Goal: Task Accomplishment & Management: Use online tool/utility

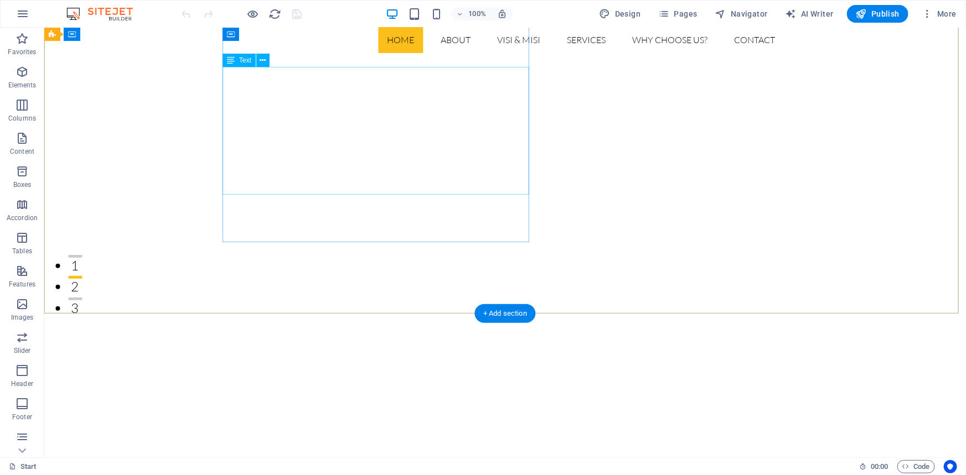
scroll to position [402, 0]
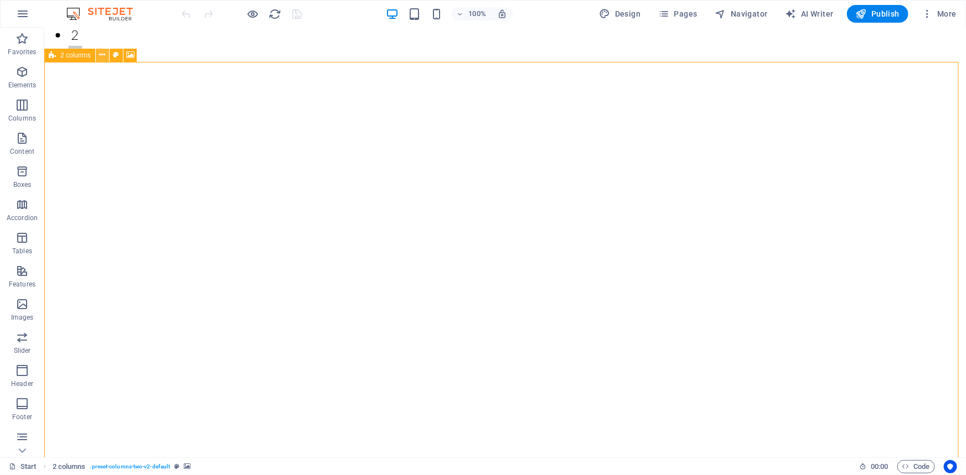
click at [104, 55] on icon at bounding box center [102, 55] width 6 height 12
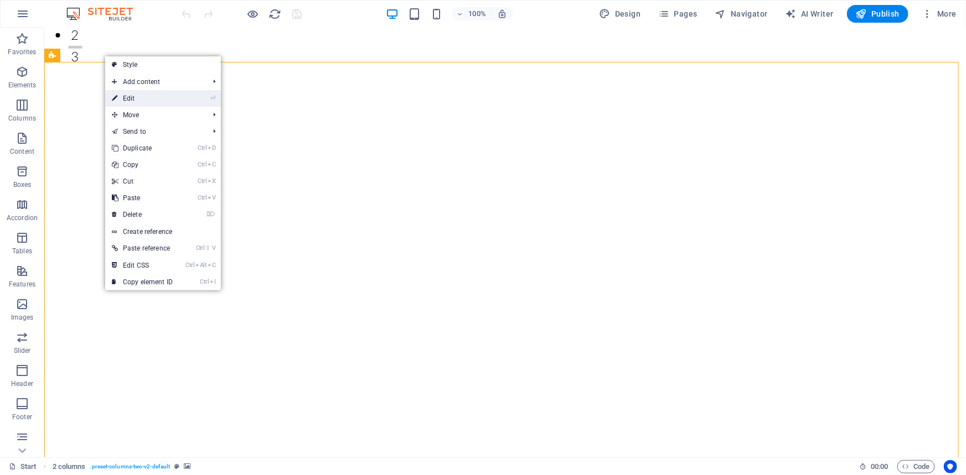
click at [137, 94] on link "⏎ Edit" at bounding box center [142, 98] width 74 height 17
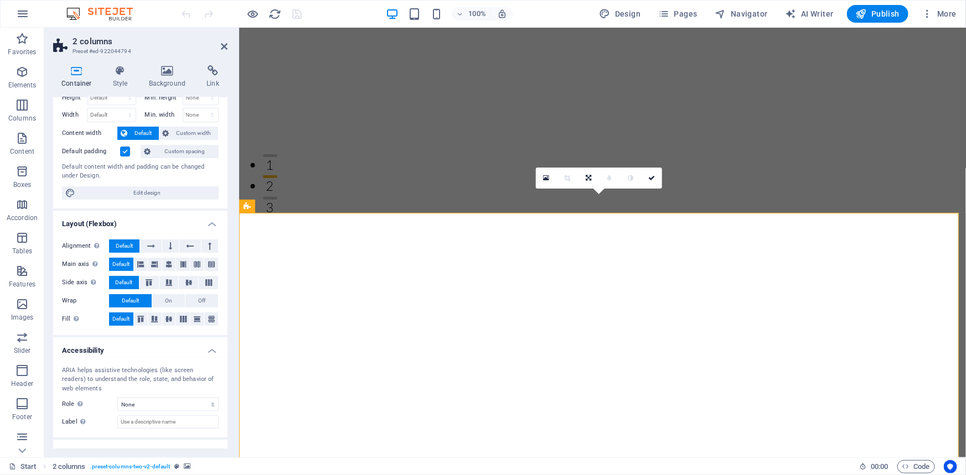
scroll to position [0, 0]
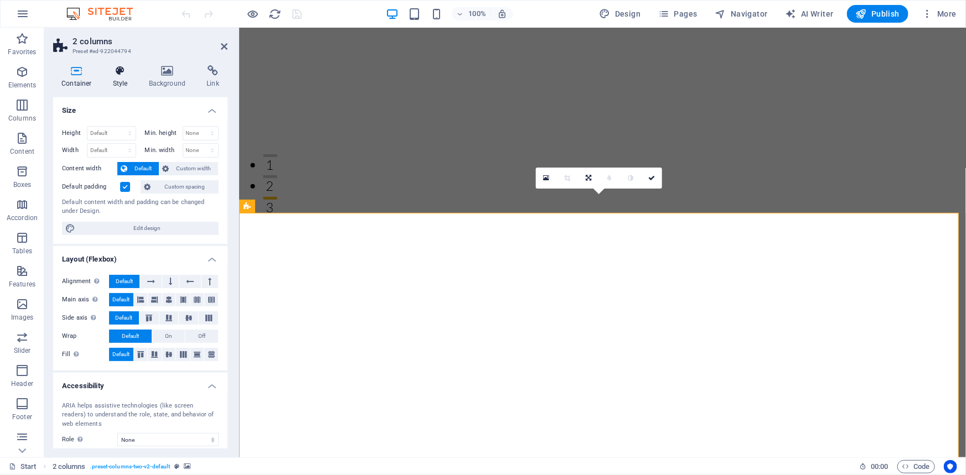
click at [114, 76] on h4 "Style" at bounding box center [123, 76] width 36 height 23
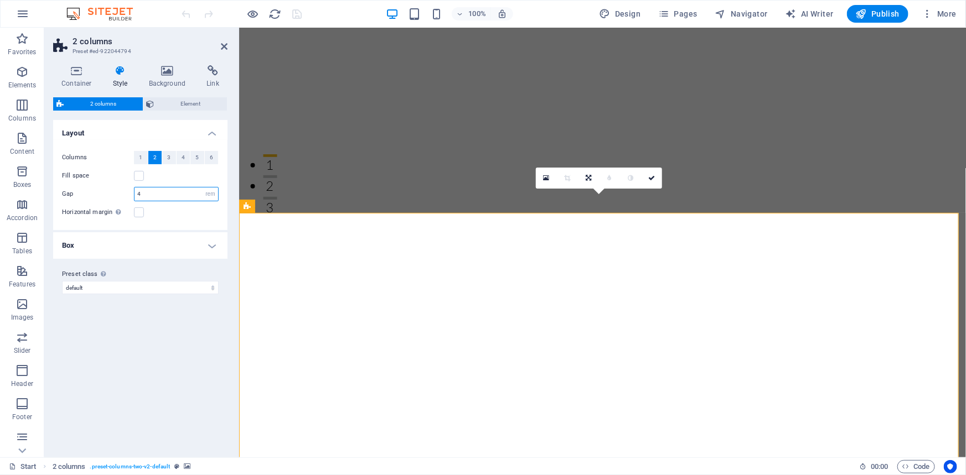
click at [150, 193] on input "4" at bounding box center [176, 194] width 84 height 13
drag, startPoint x: 150, startPoint y: 193, endPoint x: 129, endPoint y: 193, distance: 20.5
click at [129, 193] on div "Gap 4 px rem % vw vh" at bounding box center [140, 194] width 157 height 14
type input "2"
click at [160, 221] on div "Columns 1 2 3 4 5 6 Fill space Gap 2 px rem % vw vh Horizontal margin Only if t…" at bounding box center [140, 185] width 179 height 90
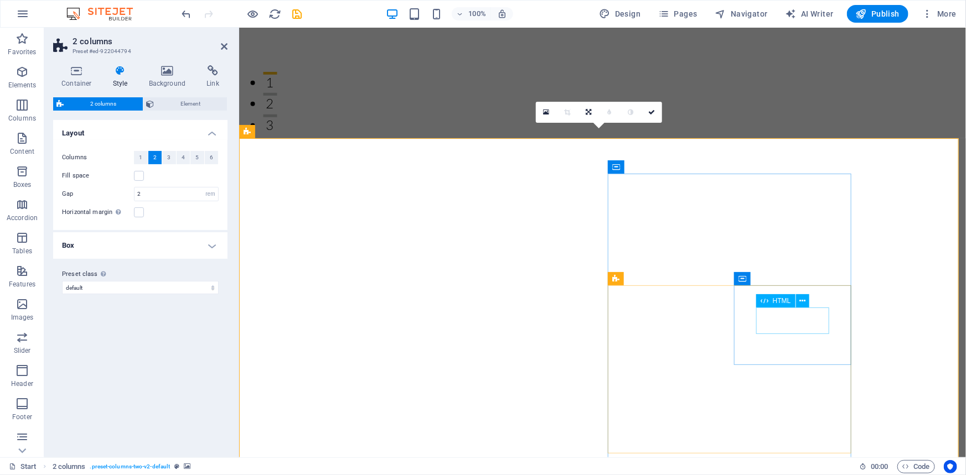
scroll to position [352, 0]
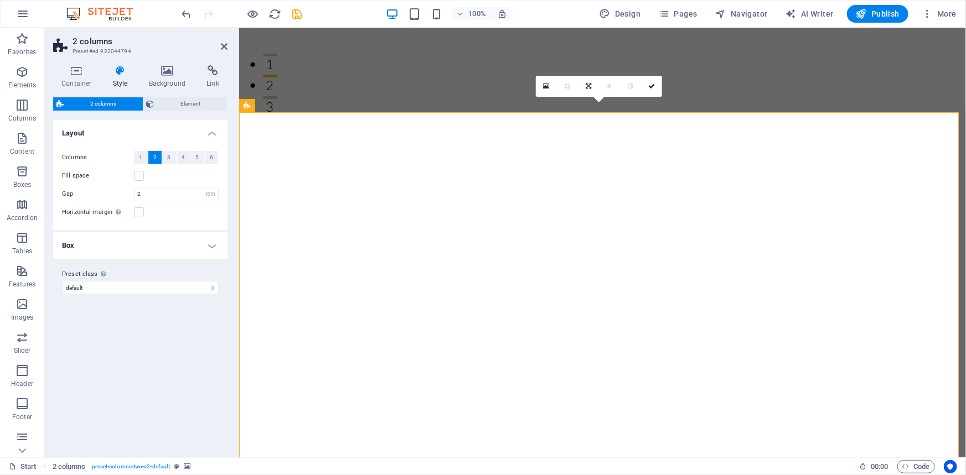
click at [208, 247] on h4 "Box" at bounding box center [140, 245] width 174 height 27
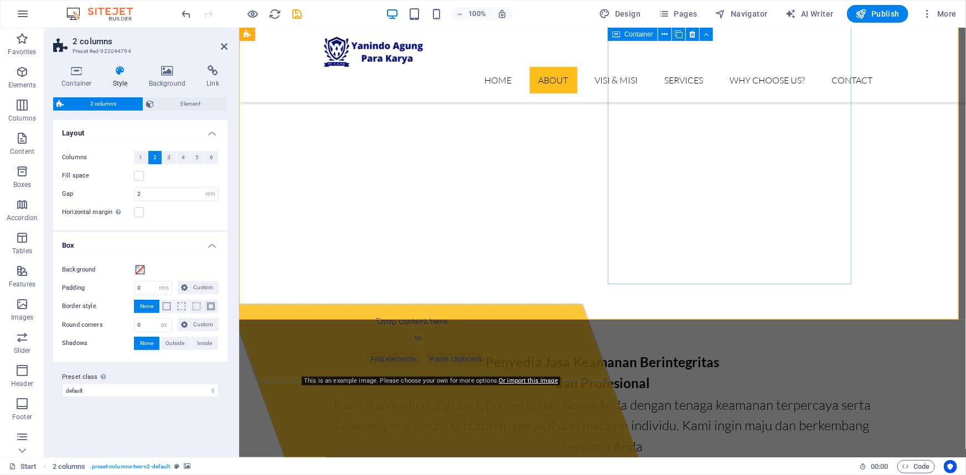
scroll to position [704, 0]
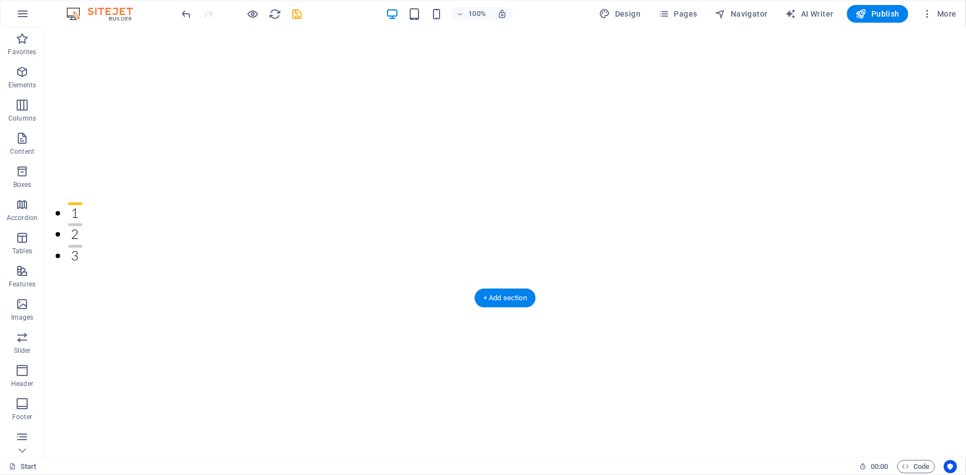
scroll to position [251, 0]
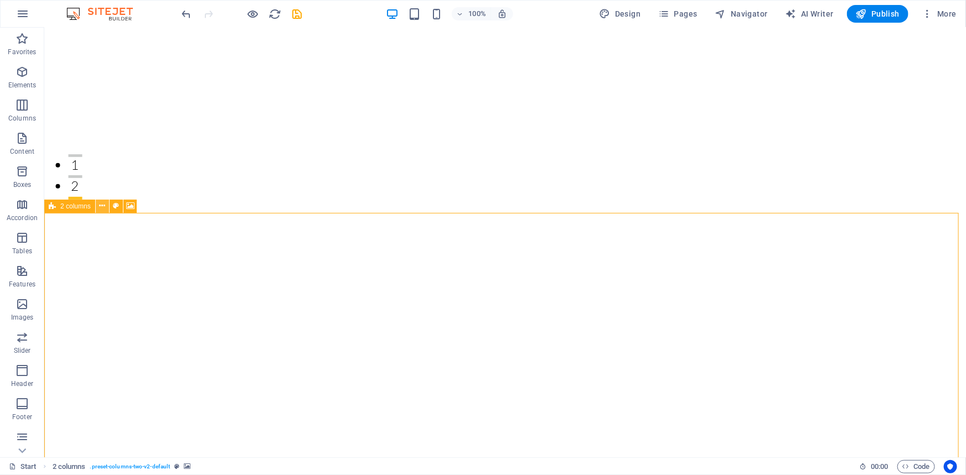
click at [102, 207] on icon at bounding box center [102, 206] width 6 height 12
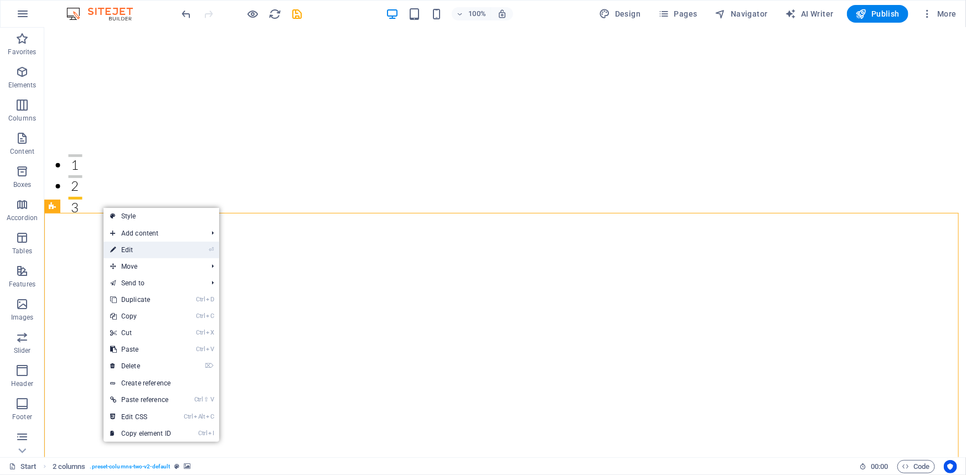
click at [131, 252] on link "⏎ Edit" at bounding box center [140, 250] width 74 height 17
select select "rem"
select select "px"
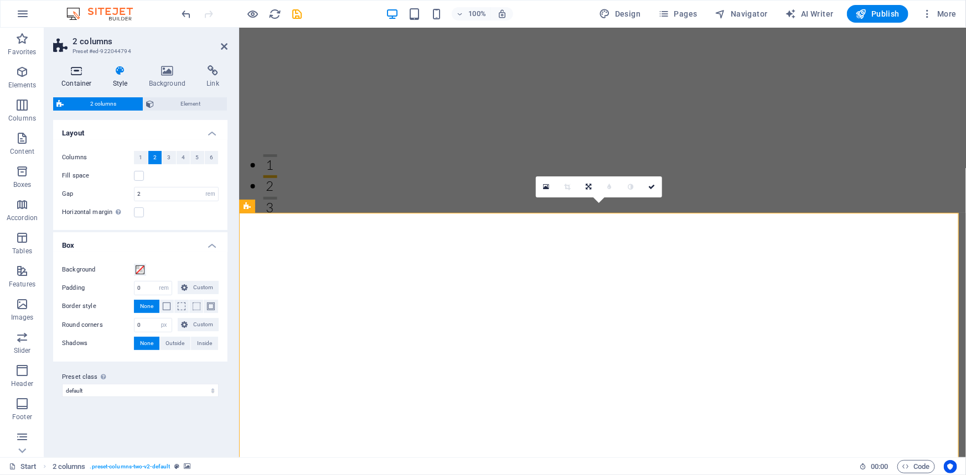
click at [76, 81] on h4 "Container" at bounding box center [78, 76] width 51 height 23
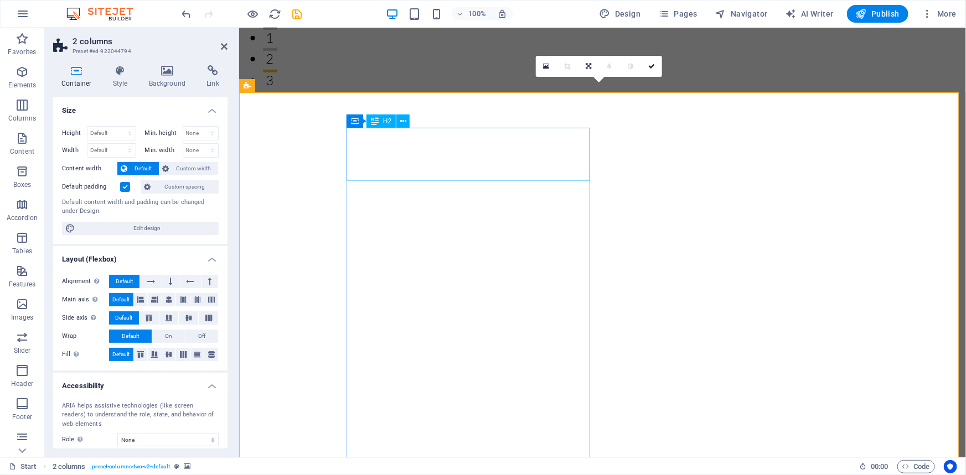
scroll to position [352, 0]
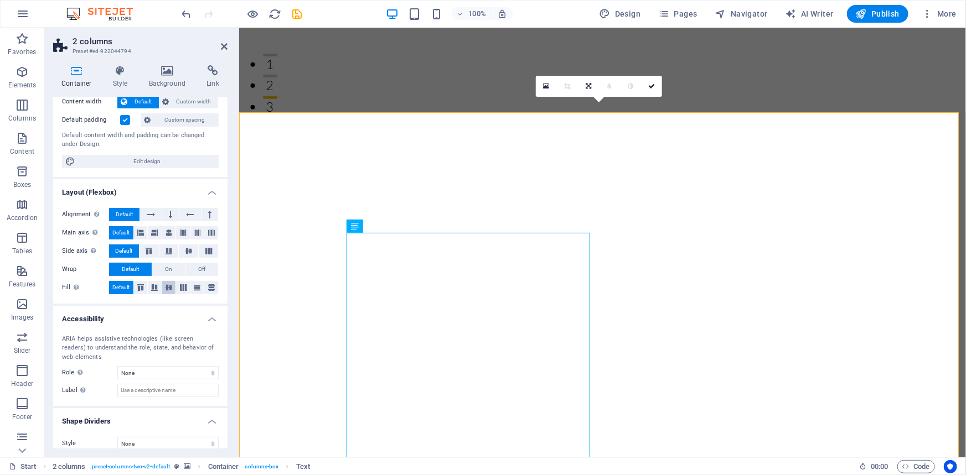
scroll to position [77, 0]
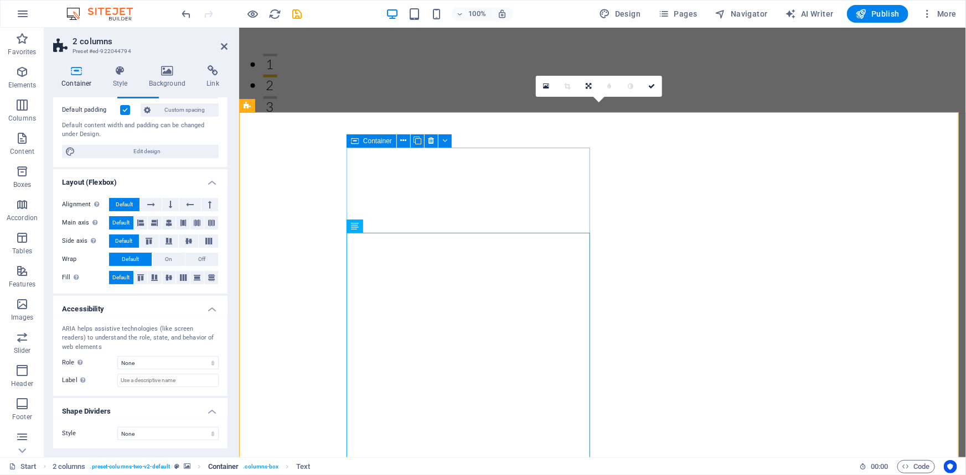
click at [263, 466] on span ". columns-box" at bounding box center [260, 466] width 35 height 13
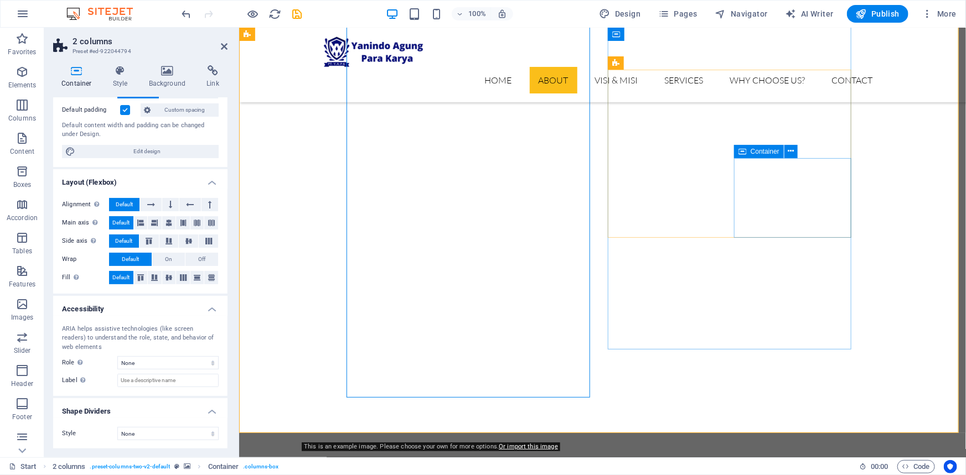
scroll to position [503, 0]
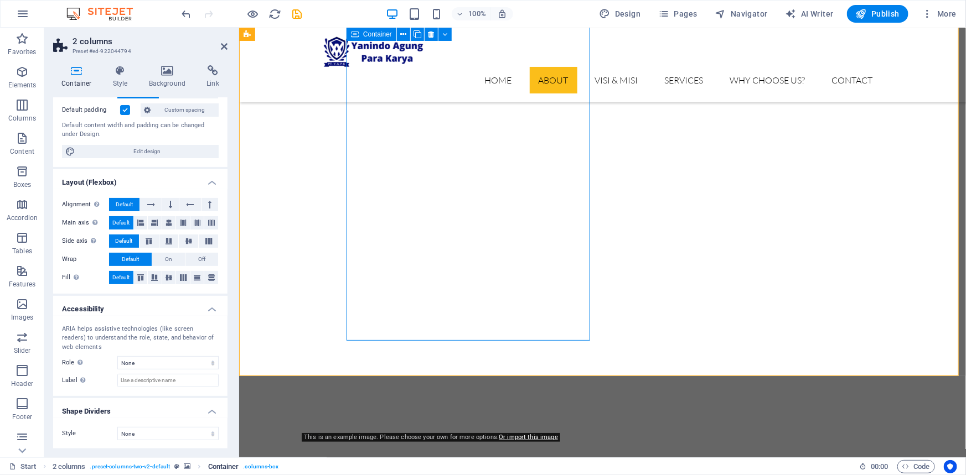
click at [271, 466] on span ". columns-box" at bounding box center [260, 466] width 35 height 13
click at [910, 469] on span "Code" at bounding box center [916, 466] width 28 height 13
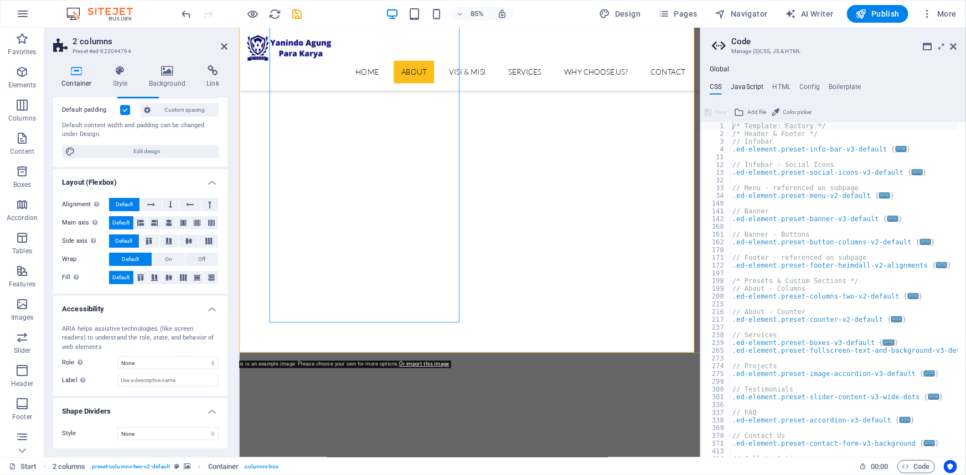
click at [751, 87] on h4 "JavaScript" at bounding box center [746, 89] width 33 height 12
type textarea "/* JS for preset "Menu V2" */"
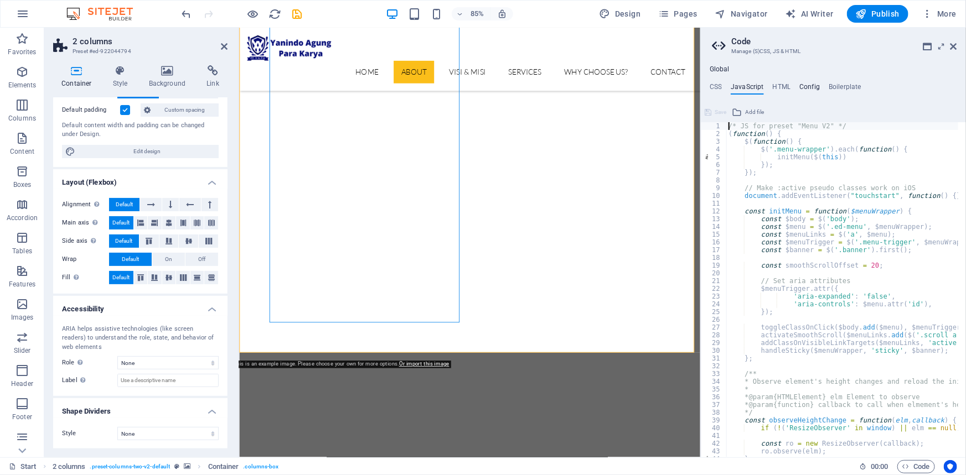
click at [810, 87] on h4 "Config" at bounding box center [809, 89] width 20 height 12
type textarea "$color-background: #fff;"
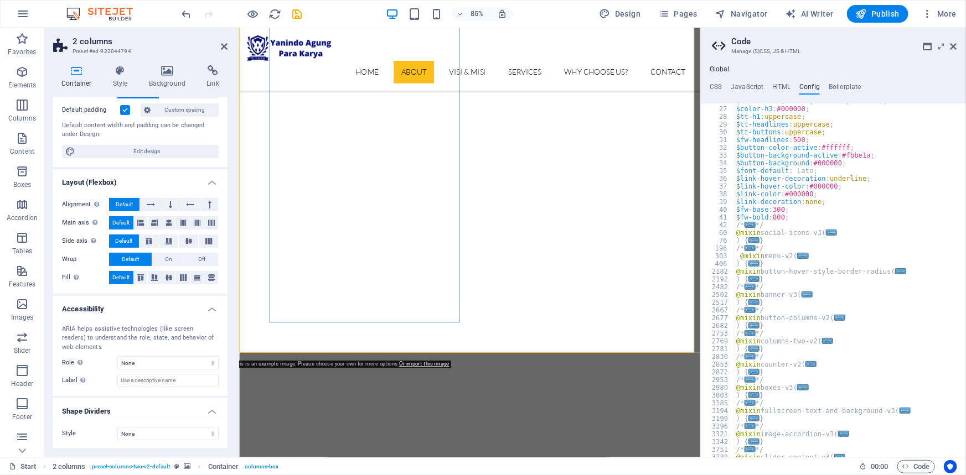
scroll to position [79, 0]
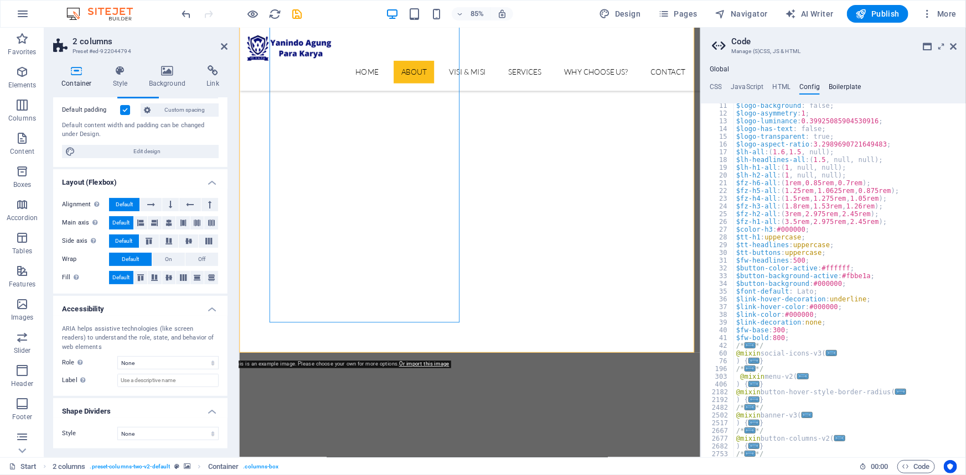
click at [837, 85] on h4 "Boilerplate" at bounding box center [844, 89] width 33 height 12
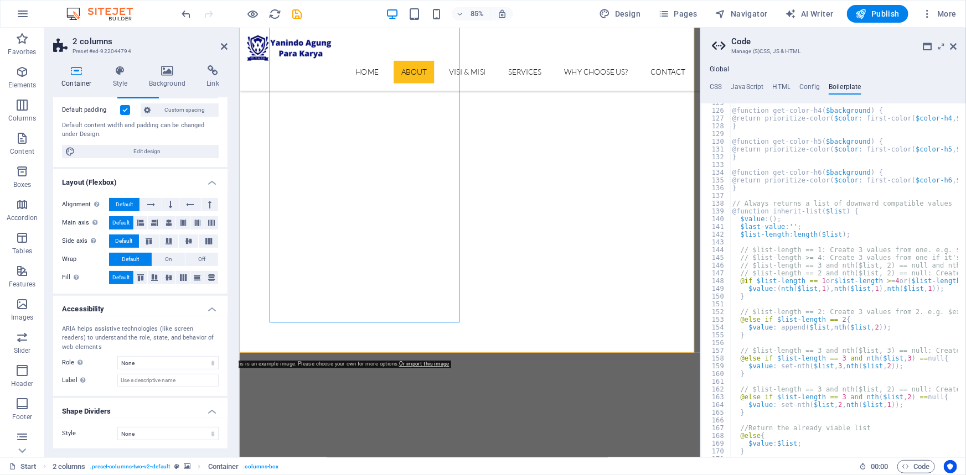
scroll to position [475, 0]
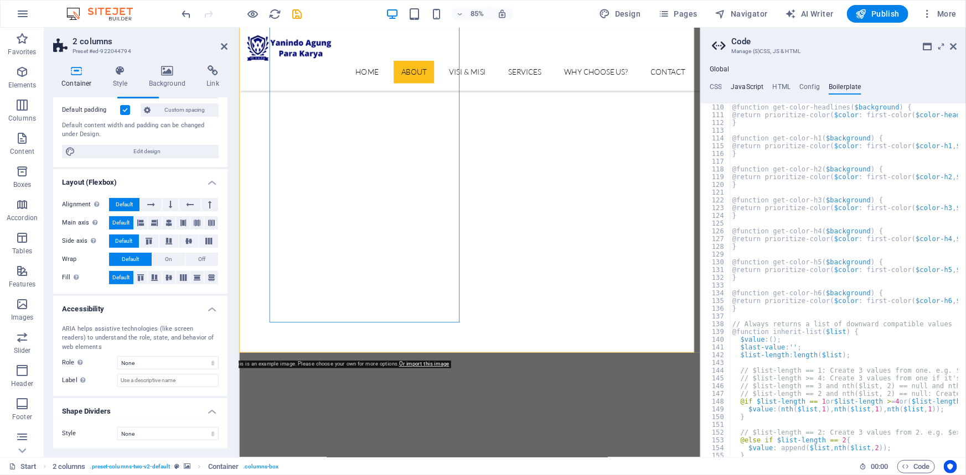
click at [743, 87] on h4 "JavaScript" at bounding box center [746, 89] width 33 height 12
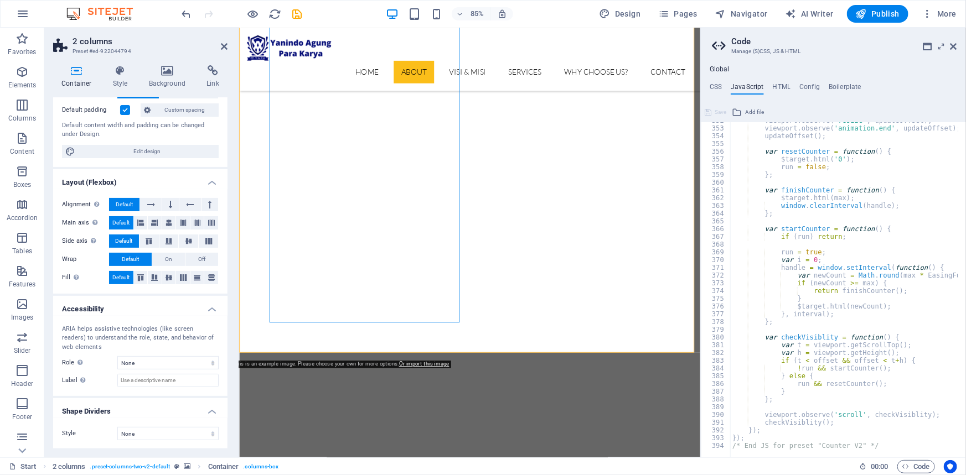
scroll to position [2604, 0]
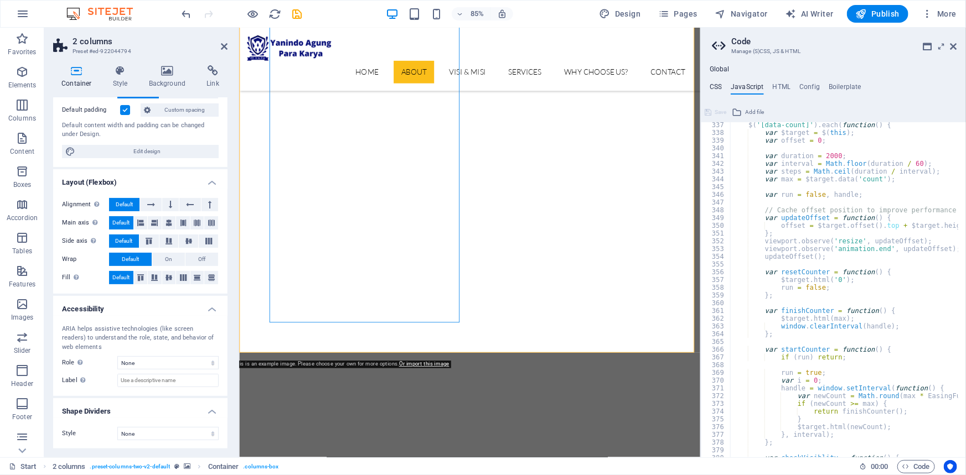
click at [720, 87] on h4 "CSS" at bounding box center [715, 89] width 12 height 12
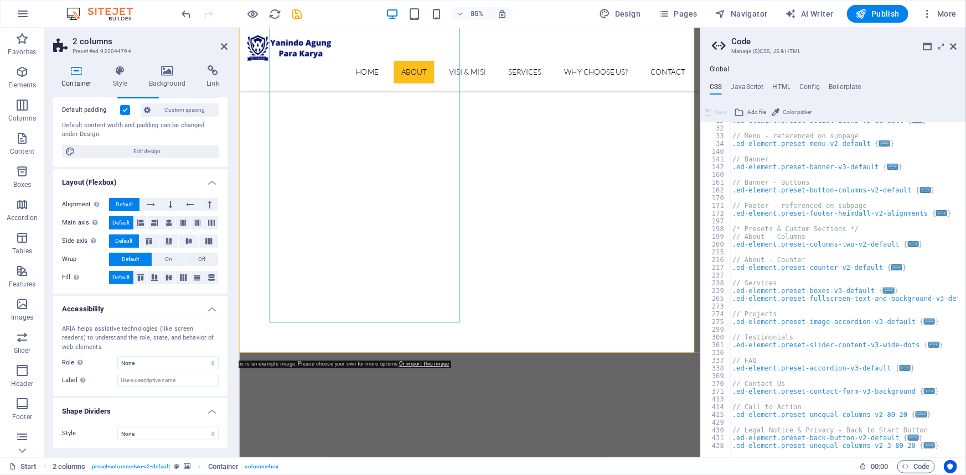
scroll to position [0, 0]
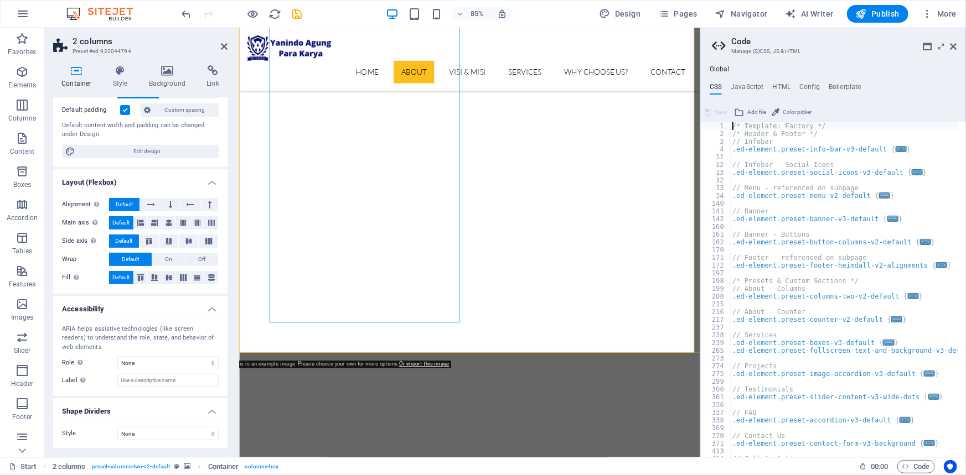
click at [811, 298] on div "/* Template: Factory */ /* Header & Footer */ // Infobar .ed-element.preset-inf…" at bounding box center [848, 293] width 236 height 343
type textarea ".ed-element.preset-columns-two-v2-default {"
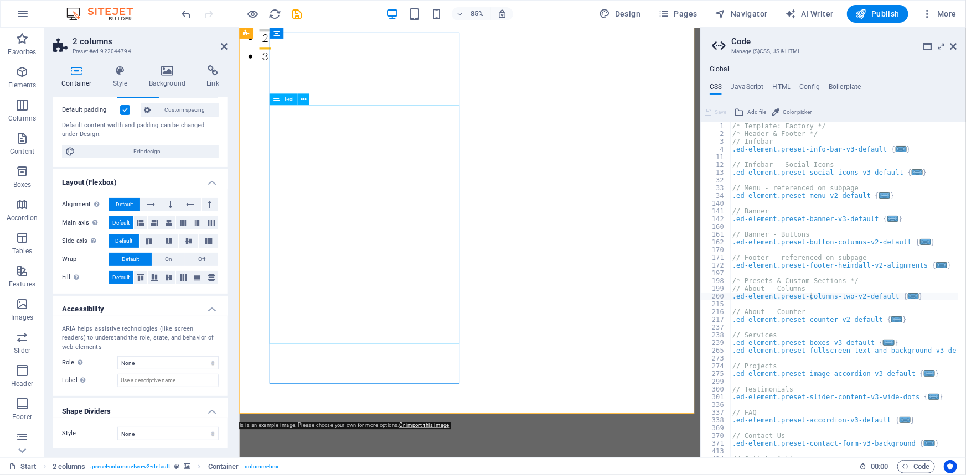
scroll to position [403, 0]
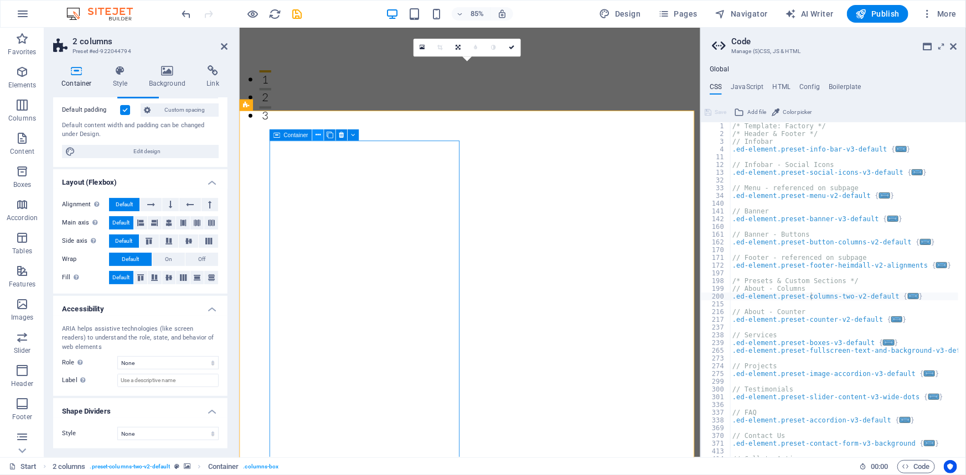
click at [315, 136] on icon at bounding box center [317, 136] width 5 height 10
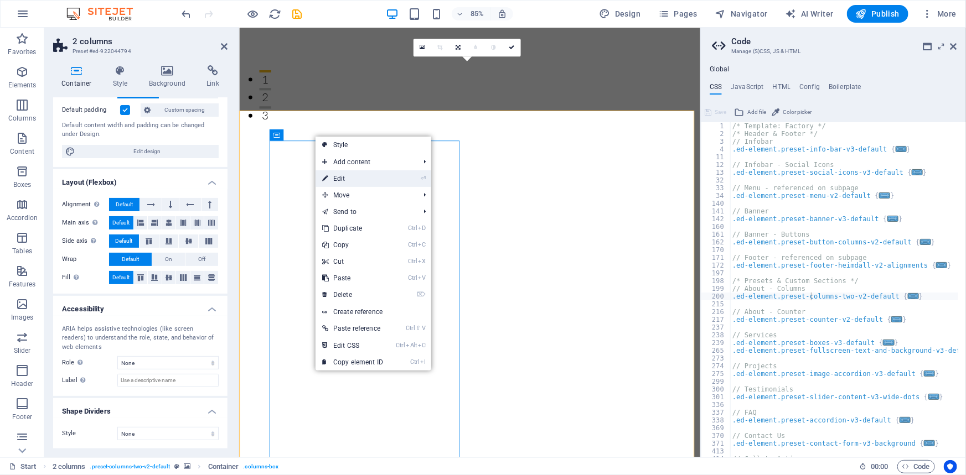
click at [342, 179] on link "⏎ Edit" at bounding box center [352, 178] width 74 height 17
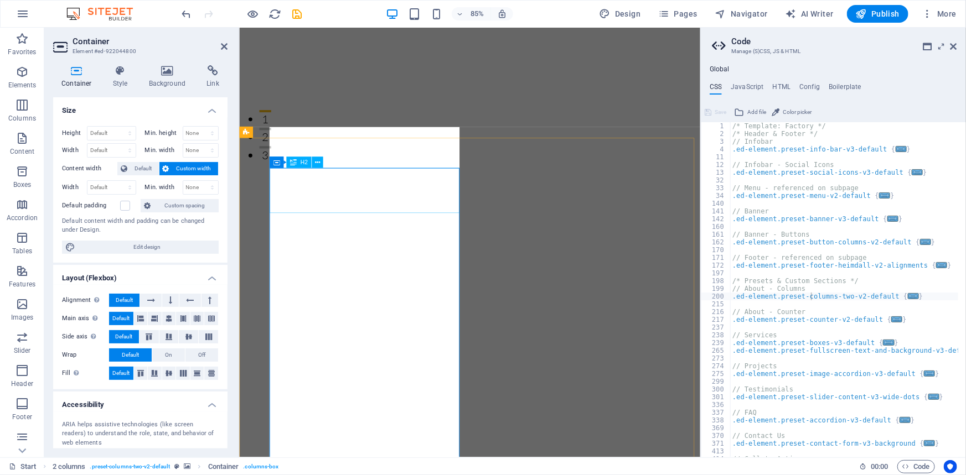
scroll to position [353, 0]
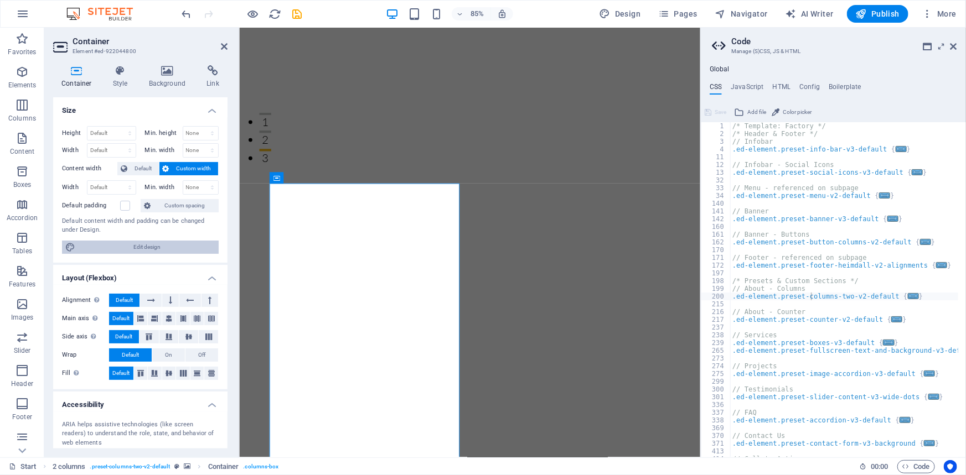
click at [133, 247] on span "Edit design" at bounding box center [147, 247] width 137 height 13
select select "px"
select select "300"
select select "px"
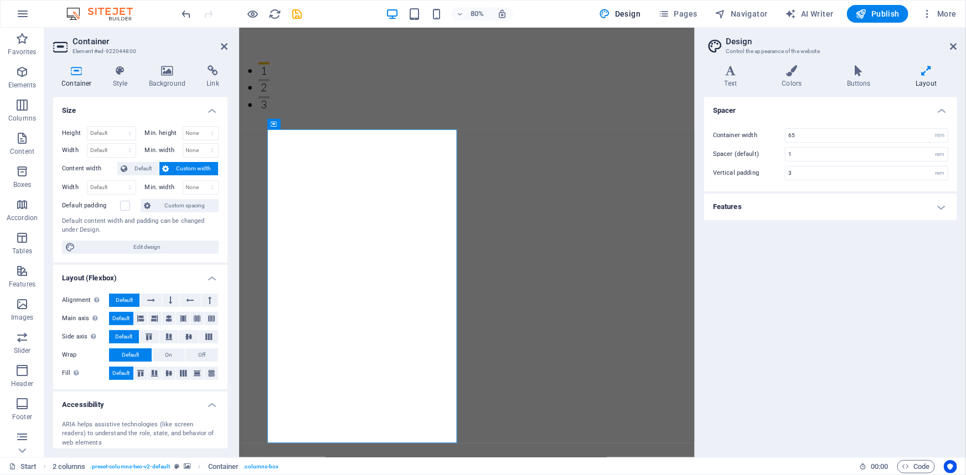
scroll to position [454, 0]
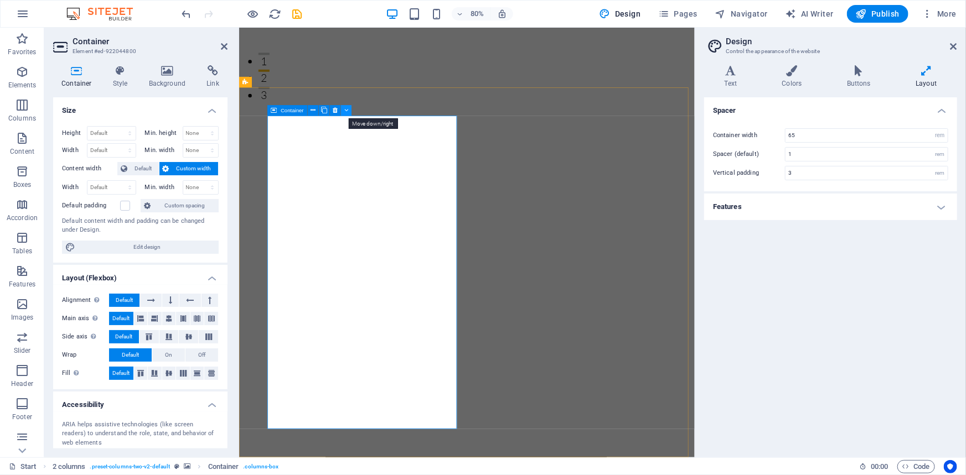
click at [346, 108] on icon at bounding box center [346, 110] width 4 height 9
click at [132, 169] on span "Default" at bounding box center [143, 168] width 25 height 13
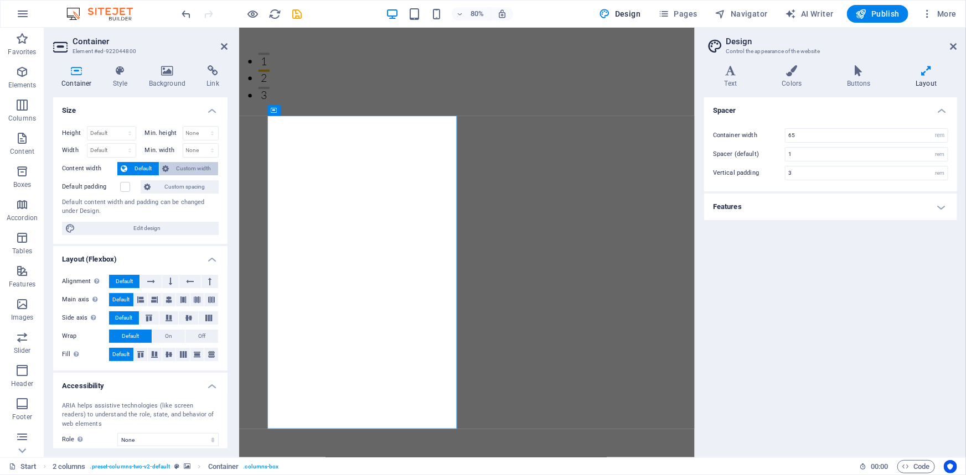
click at [186, 166] on span "Custom width" at bounding box center [194, 168] width 43 height 13
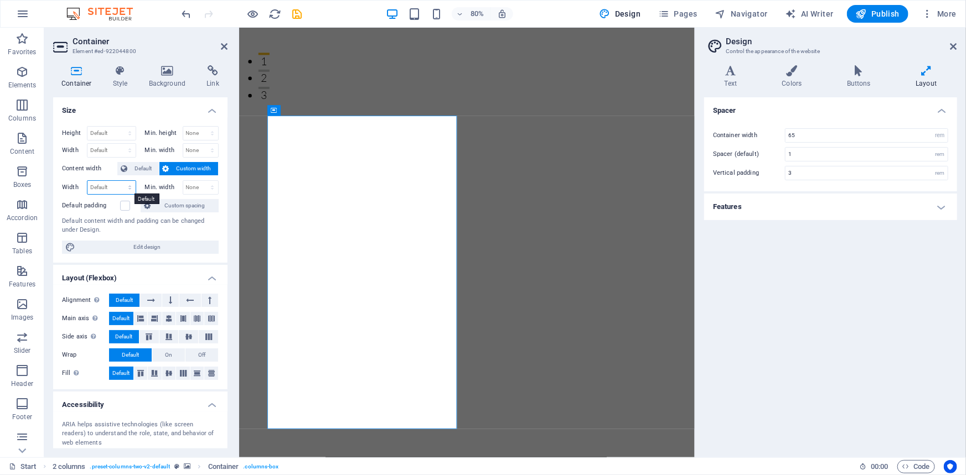
click at [122, 186] on select "Default px rem % em vh vw" at bounding box center [111, 187] width 48 height 13
select select "rem"
click at [118, 181] on select "Default px rem % em vh vw" at bounding box center [111, 187] width 48 height 13
click at [117, 184] on input "26.75" at bounding box center [111, 187] width 48 height 13
type input "2"
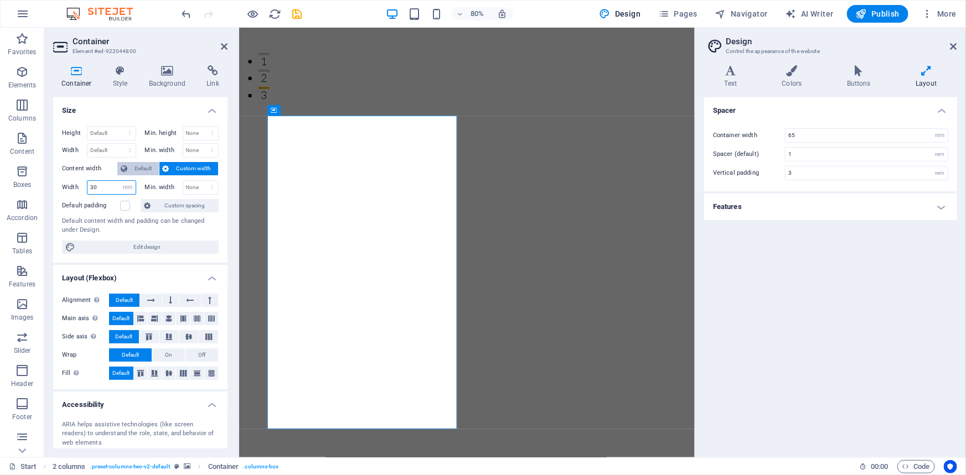
type input "30"
click at [143, 169] on span "Default" at bounding box center [143, 168] width 25 height 13
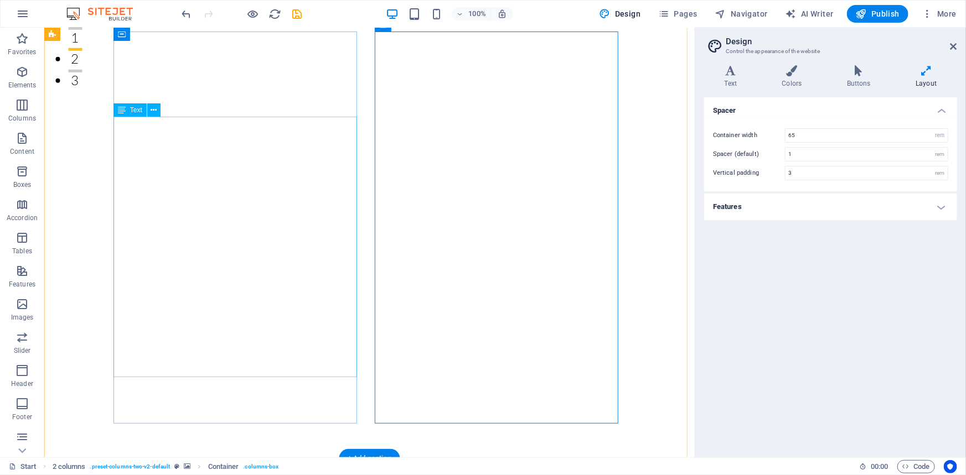
scroll to position [353, 0]
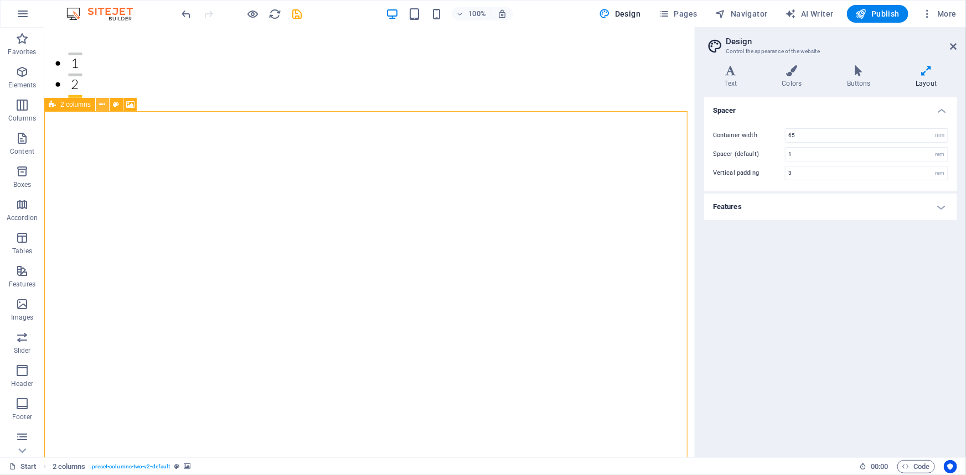
click at [98, 106] on button at bounding box center [102, 104] width 13 height 13
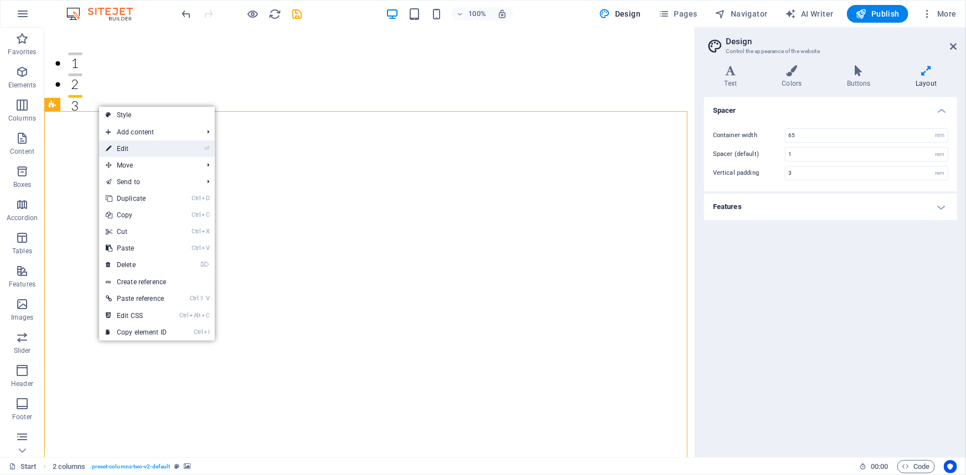
click at [118, 145] on link "⏎ Edit" at bounding box center [136, 149] width 74 height 17
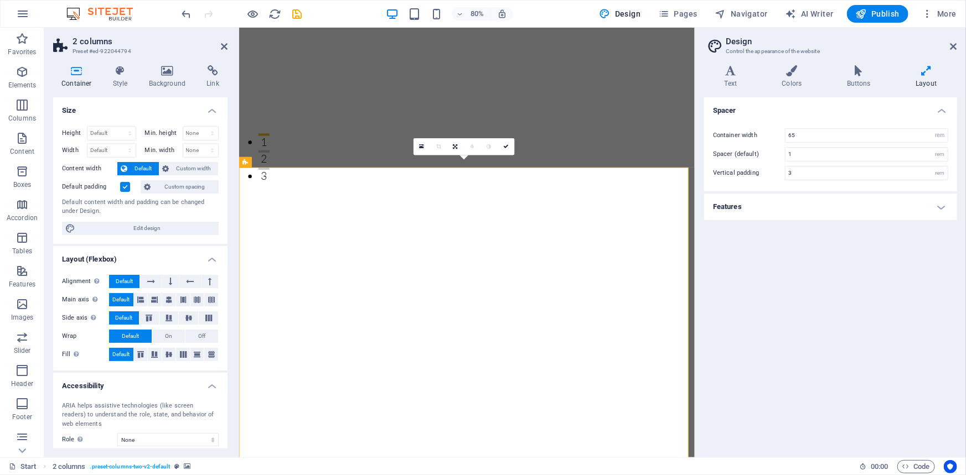
click at [123, 185] on label at bounding box center [125, 187] width 10 height 10
click at [0, 0] on input "Default padding" at bounding box center [0, 0] width 0 height 0
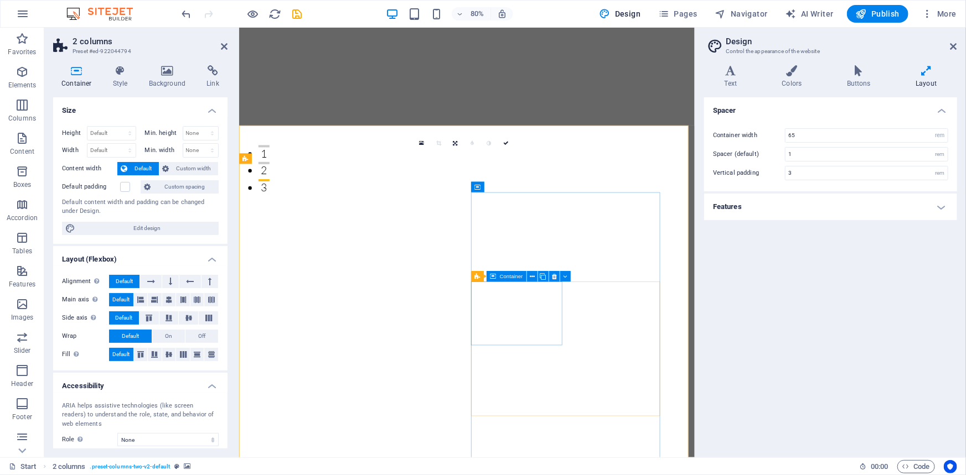
scroll to position [252, 0]
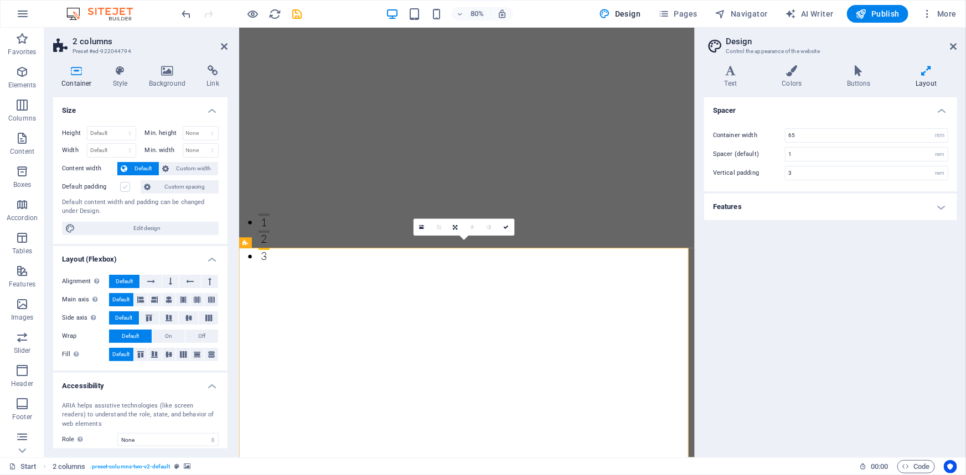
click at [124, 189] on label at bounding box center [125, 187] width 10 height 10
click at [0, 0] on input "Default padding" at bounding box center [0, 0] width 0 height 0
click at [124, 189] on label at bounding box center [125, 187] width 10 height 10
click at [0, 0] on input "Default padding" at bounding box center [0, 0] width 0 height 0
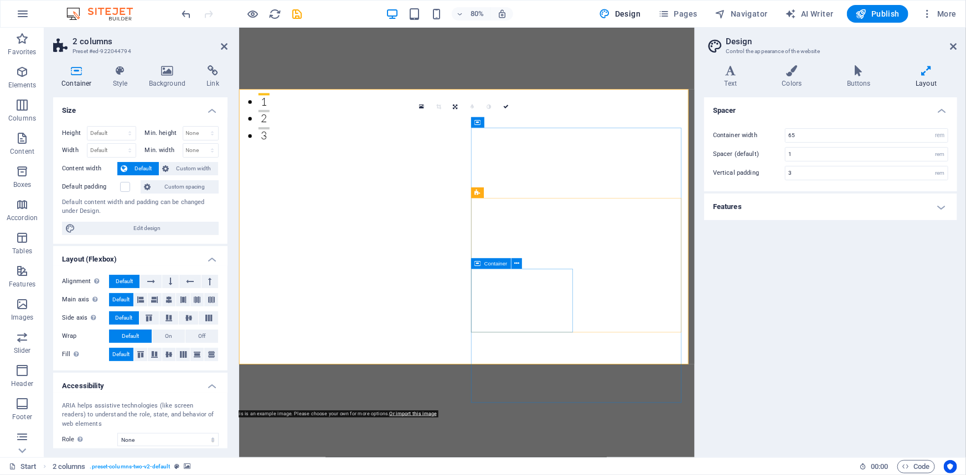
scroll to position [303, 0]
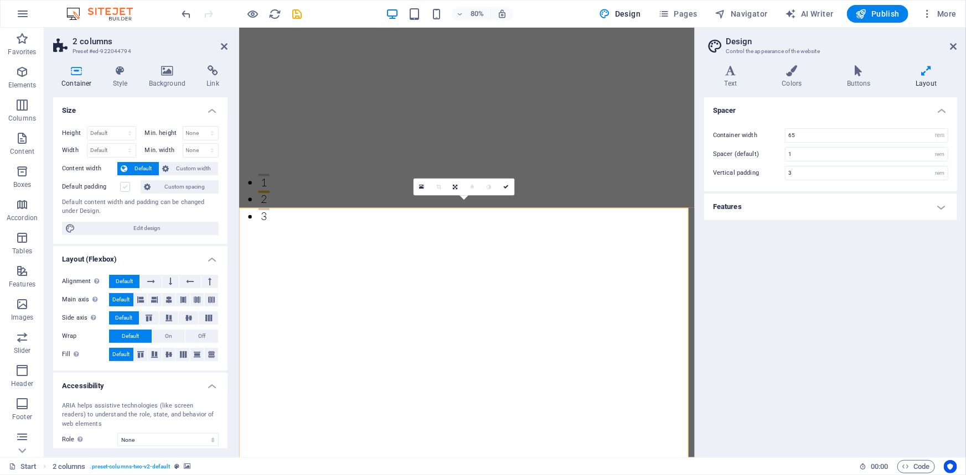
click at [123, 186] on label at bounding box center [125, 187] width 10 height 10
click at [0, 0] on input "Default padding" at bounding box center [0, 0] width 0 height 0
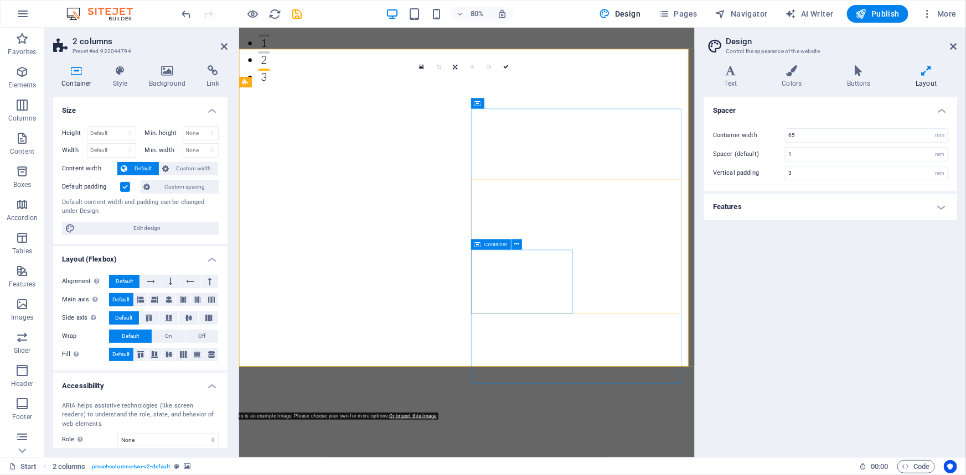
scroll to position [454, 0]
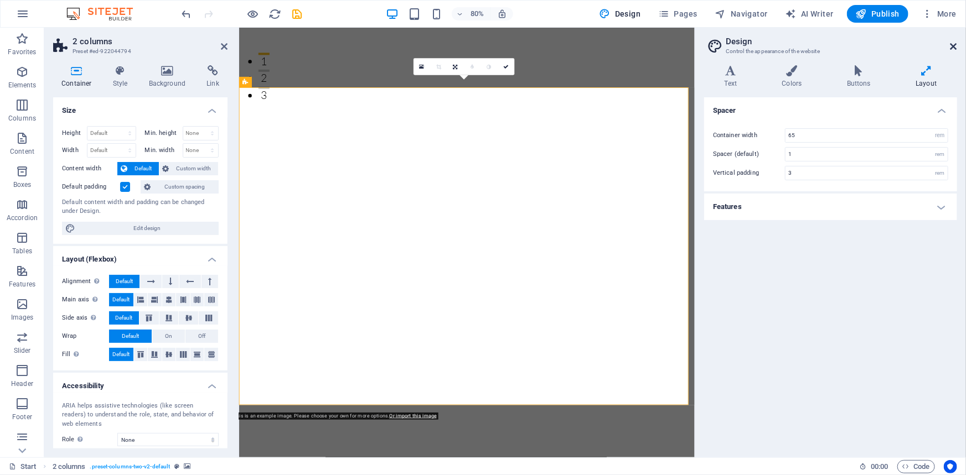
click at [957, 47] on icon at bounding box center [953, 46] width 7 height 9
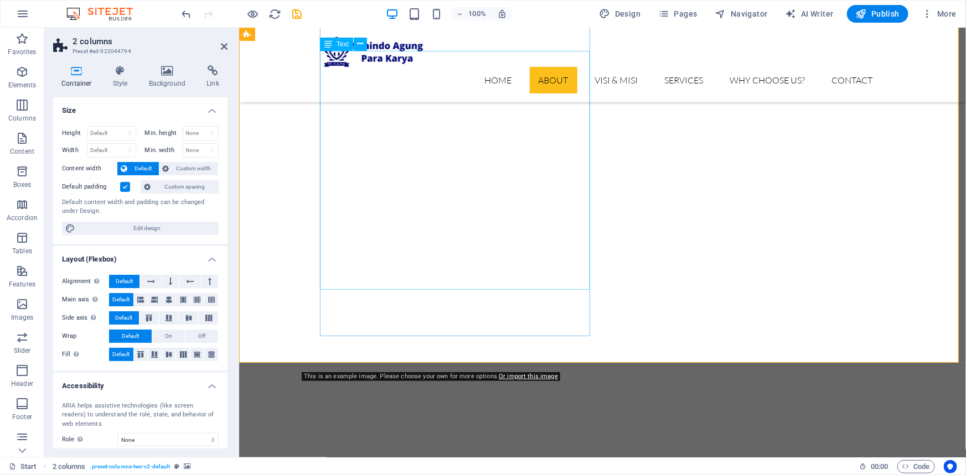
scroll to position [403, 0]
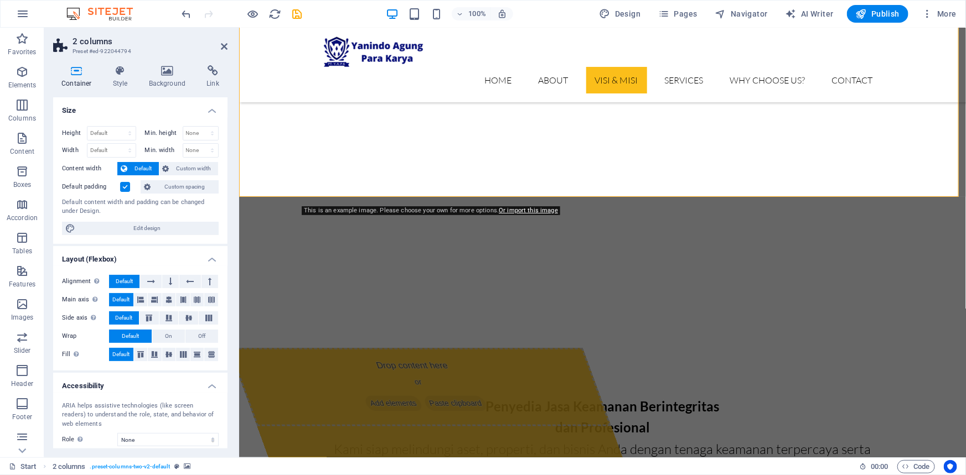
scroll to position [655, 0]
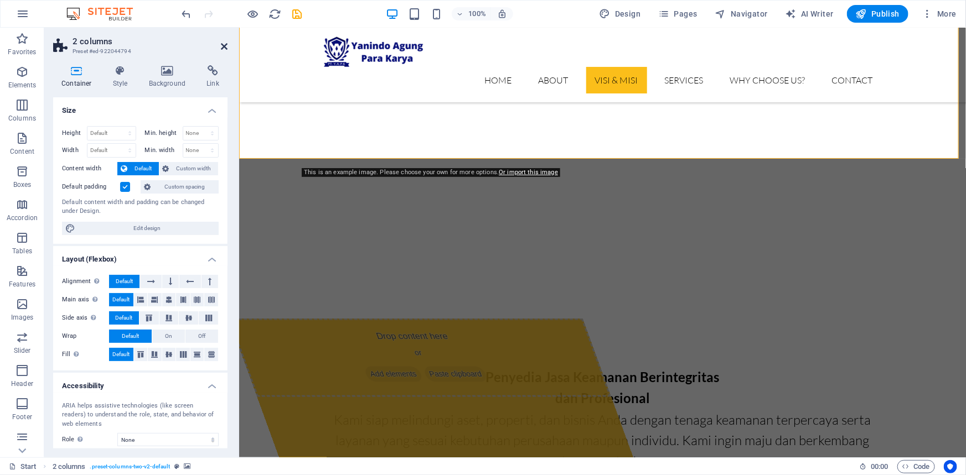
click at [222, 44] on icon at bounding box center [224, 46] width 7 height 9
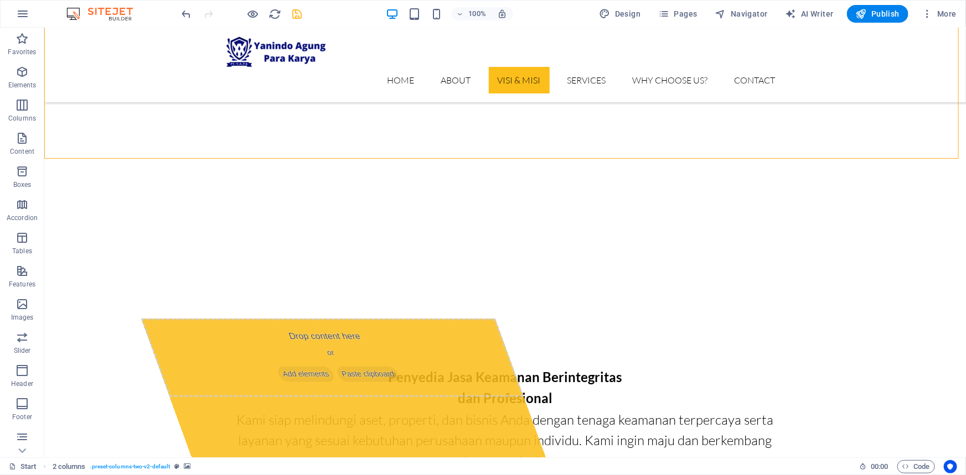
click at [294, 8] on div at bounding box center [242, 14] width 124 height 18
click at [294, 12] on icon "save" at bounding box center [297, 14] width 13 height 13
checkbox input "false"
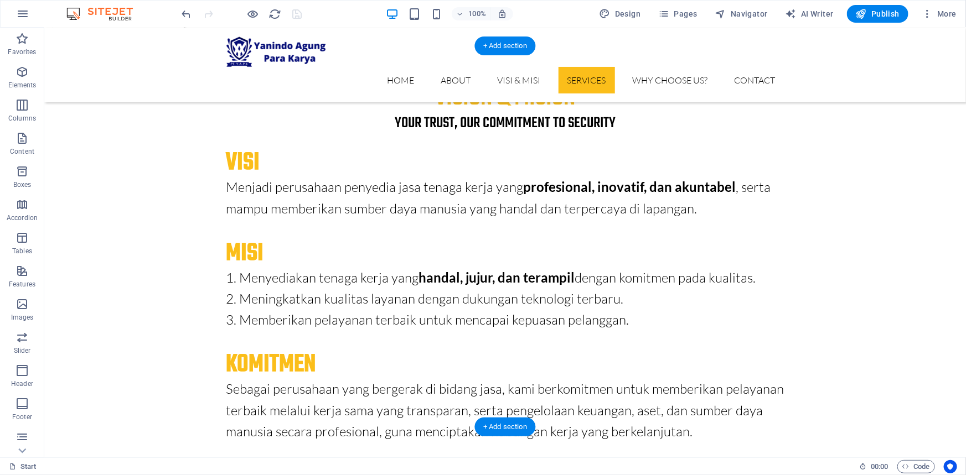
scroll to position [2315, 0]
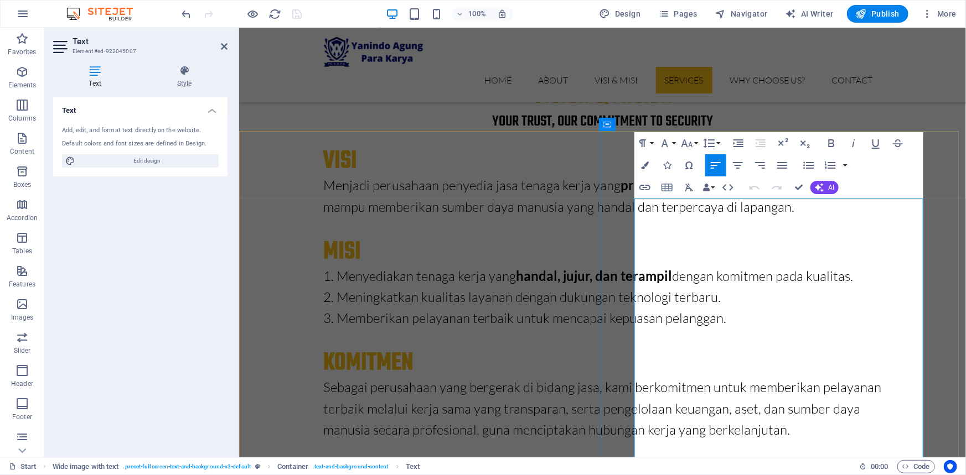
click at [697, 143] on button "Font Size" at bounding box center [688, 143] width 21 height 22
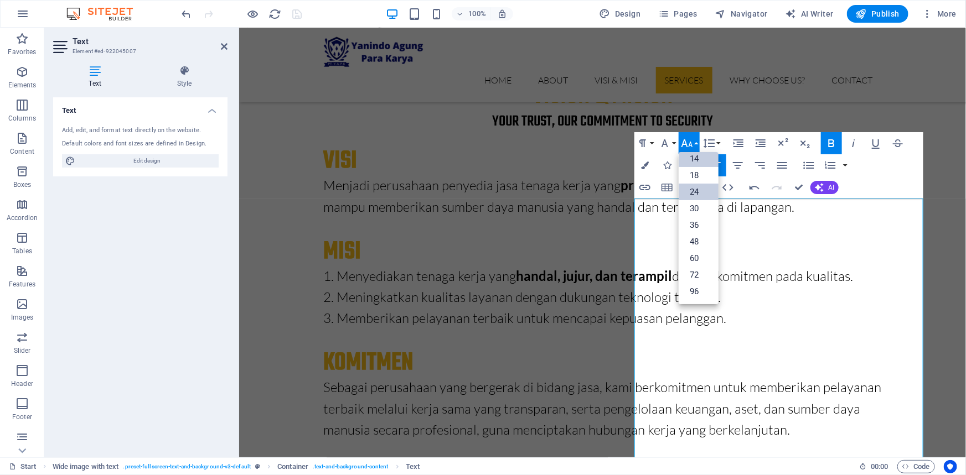
scroll to position [89, 0]
click at [697, 173] on link "18" at bounding box center [698, 176] width 40 height 17
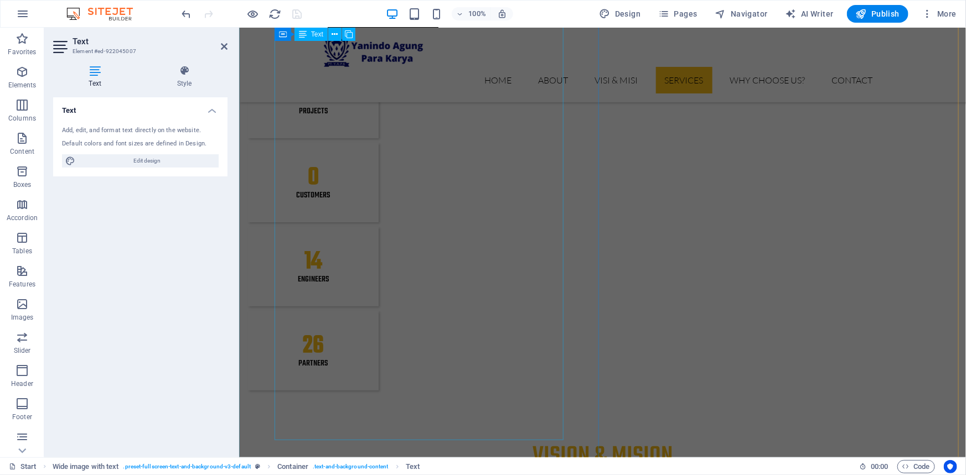
scroll to position [1912, 0]
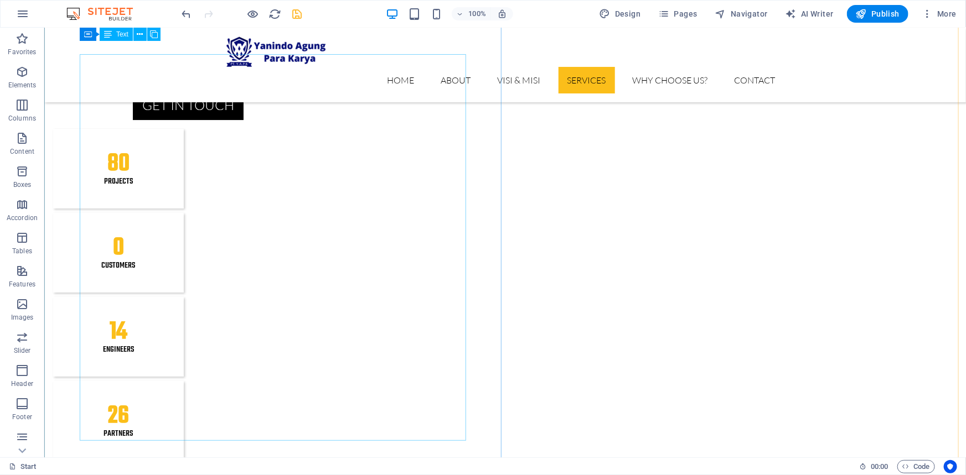
scroll to position [1843, 0]
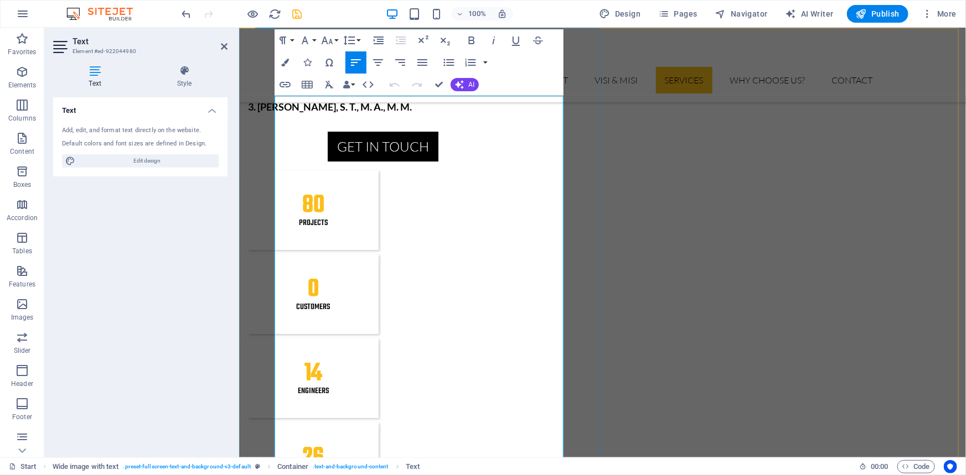
click at [336, 40] on button "Font Size" at bounding box center [329, 40] width 21 height 22
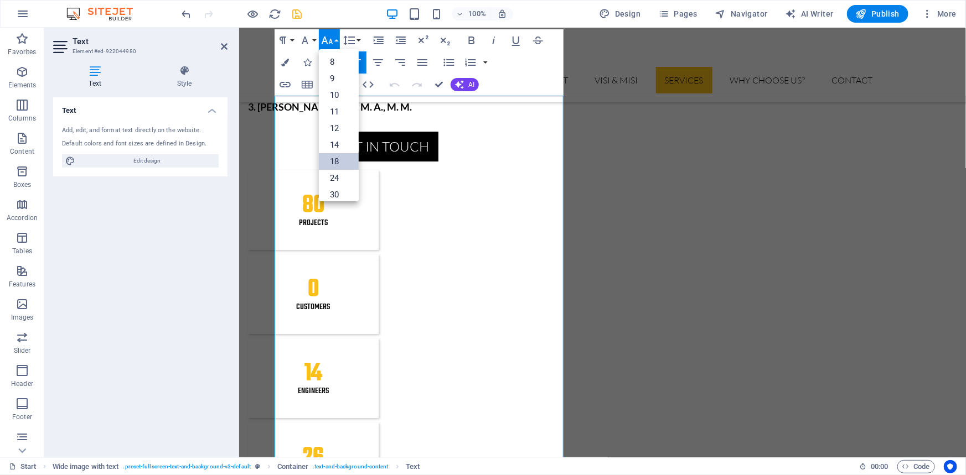
click at [336, 158] on link "18" at bounding box center [339, 161] width 40 height 17
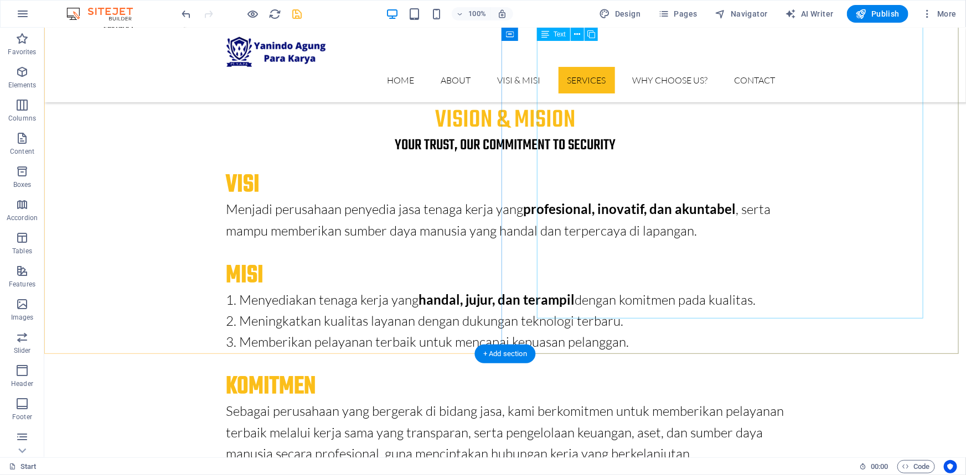
scroll to position [2194, 0]
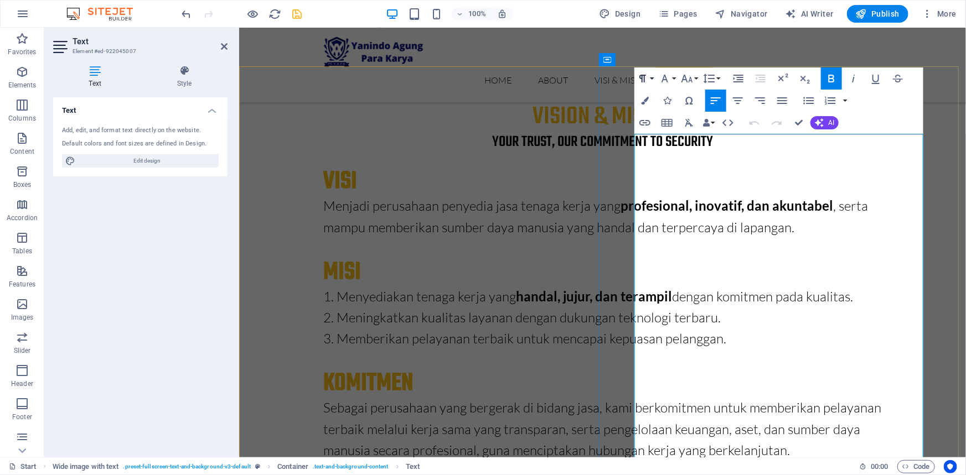
scroll to position [2396, 0]
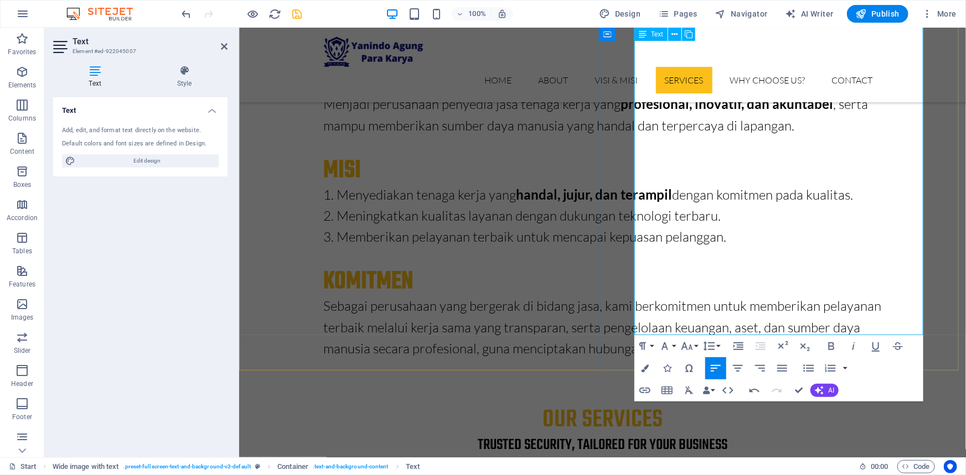
click at [806, 366] on icon "button" at bounding box center [808, 368] width 11 height 7
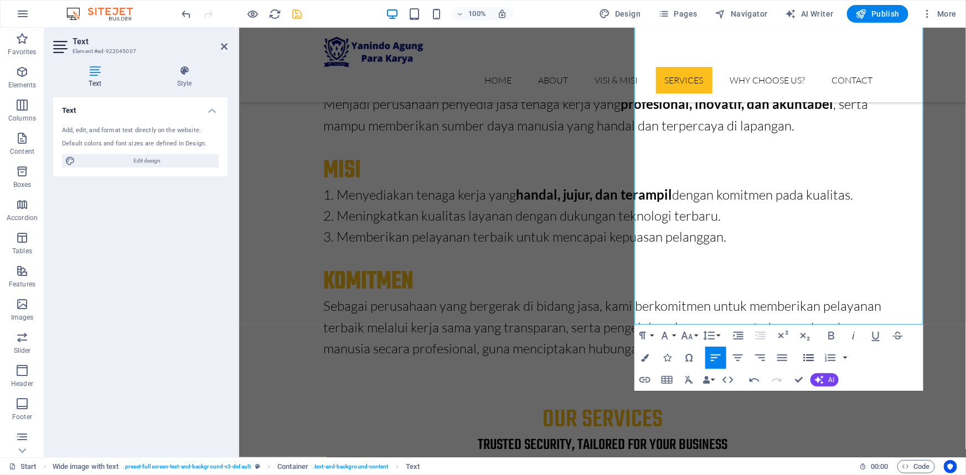
click at [807, 357] on icon "button" at bounding box center [808, 357] width 13 height 13
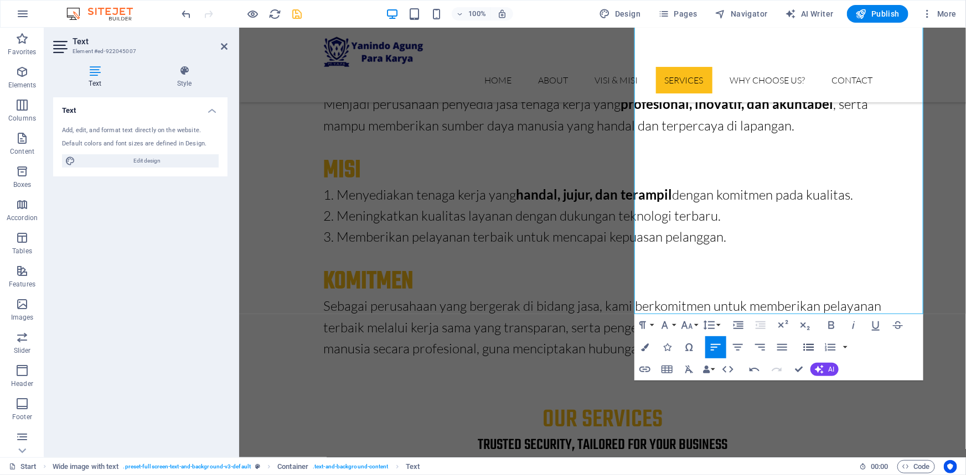
click at [805, 349] on icon "button" at bounding box center [808, 347] width 13 height 13
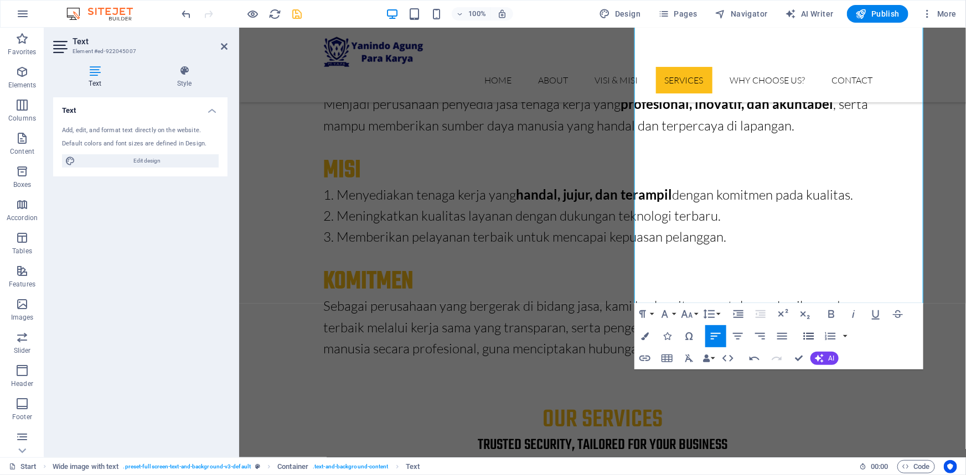
click at [805, 336] on icon "button" at bounding box center [808, 336] width 13 height 13
drag, startPoint x: 881, startPoint y: 254, endPoint x: 613, endPoint y: 157, distance: 284.8
click at [693, 316] on icon "button" at bounding box center [686, 314] width 13 height 13
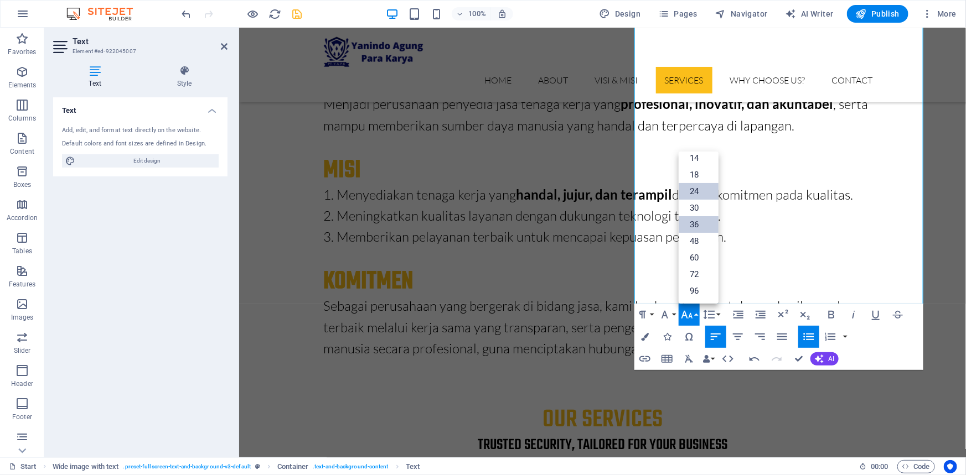
scroll to position [89, 0]
click at [692, 175] on link "18" at bounding box center [698, 175] width 40 height 17
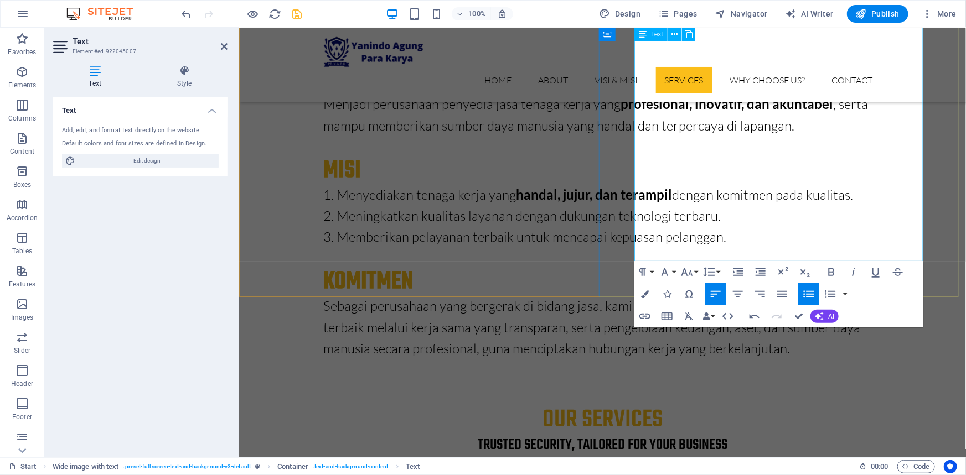
drag, startPoint x: 727, startPoint y: 142, endPoint x: 634, endPoint y: 142, distance: 93.0
click at [693, 272] on icon "button" at bounding box center [686, 272] width 13 height 13
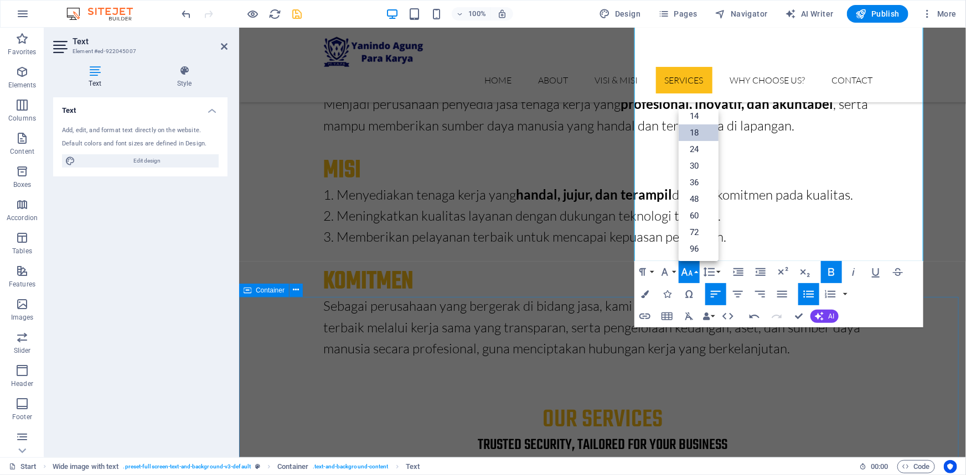
drag, startPoint x: 891, startPoint y: 370, endPoint x: 1083, endPoint y: 369, distance: 192.6
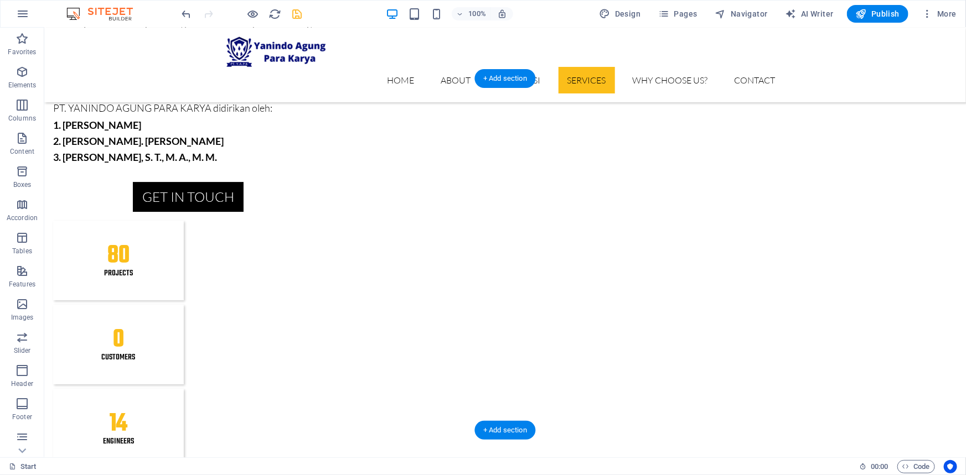
scroll to position [2043, 0]
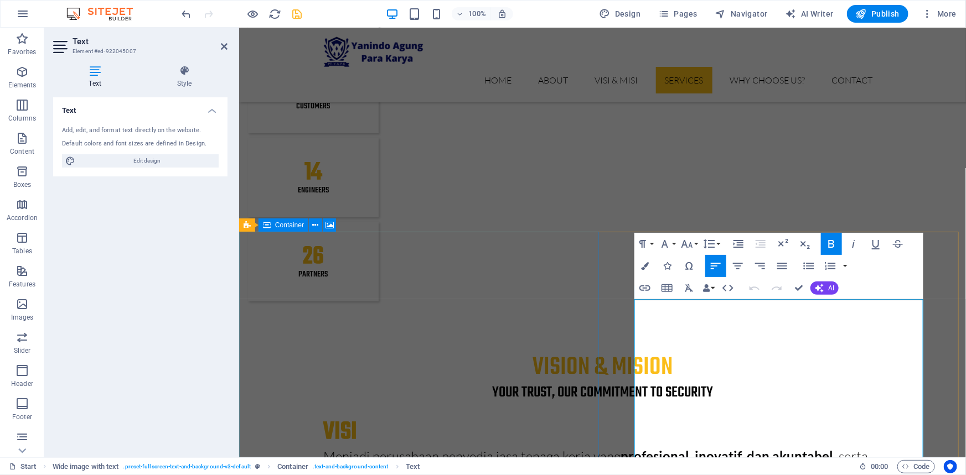
scroll to position [2080, 0]
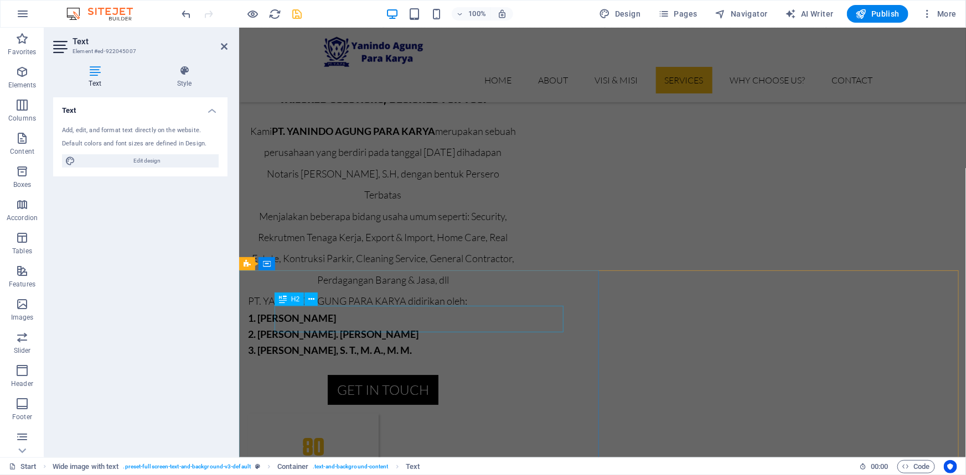
scroll to position [1699, 0]
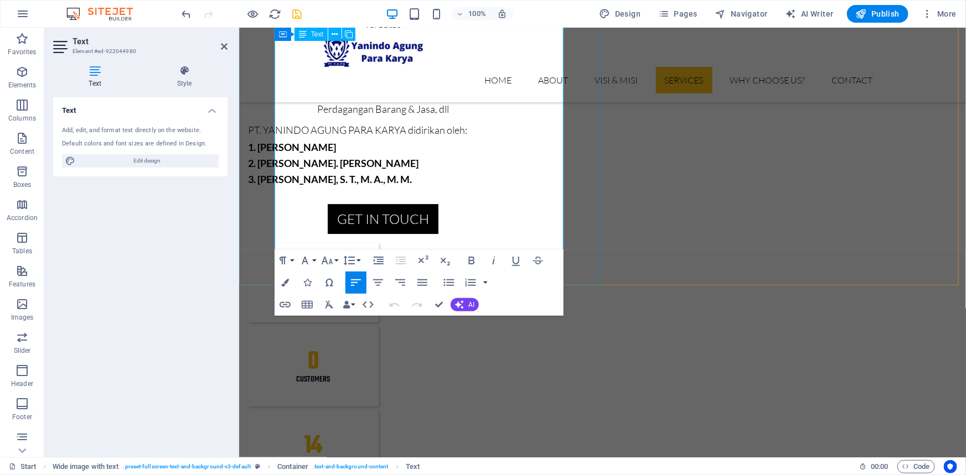
scroll to position [1734, 0]
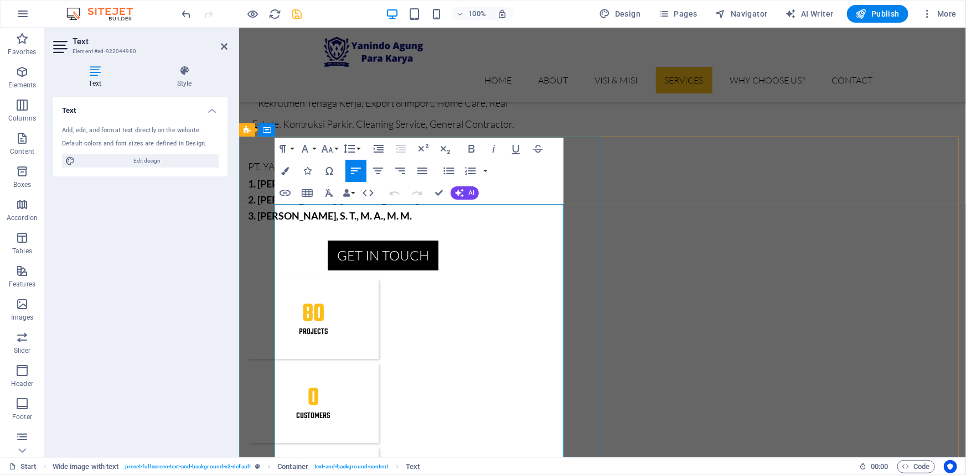
drag, startPoint x: 359, startPoint y: 216, endPoint x: 276, endPoint y: 215, distance: 83.6
copy span "Security & Bodyguard"
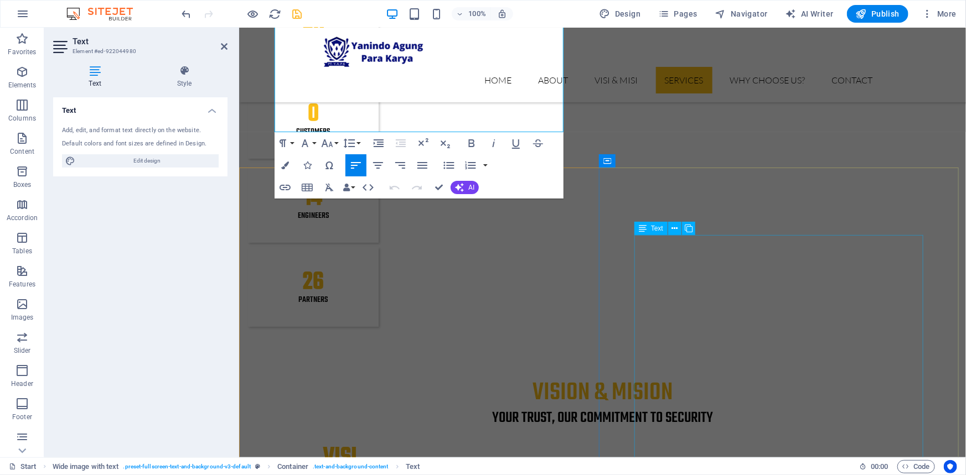
scroll to position [2186, 0]
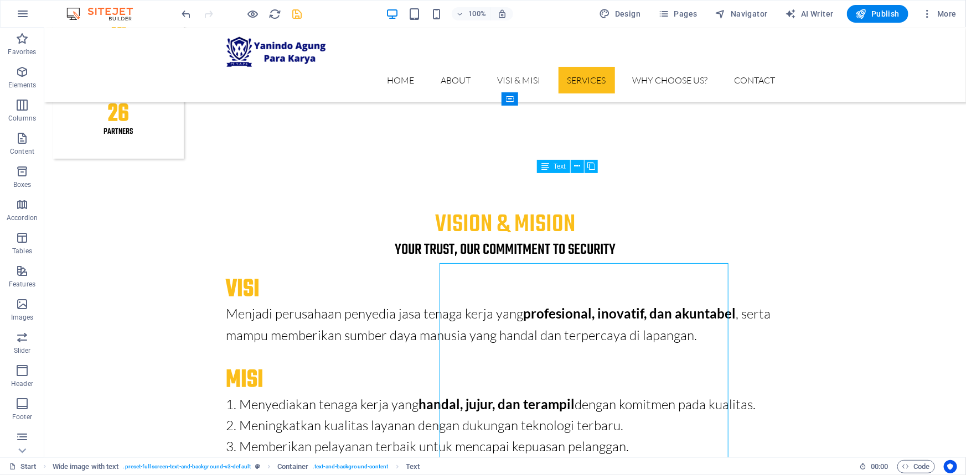
scroll to position [2117, 0]
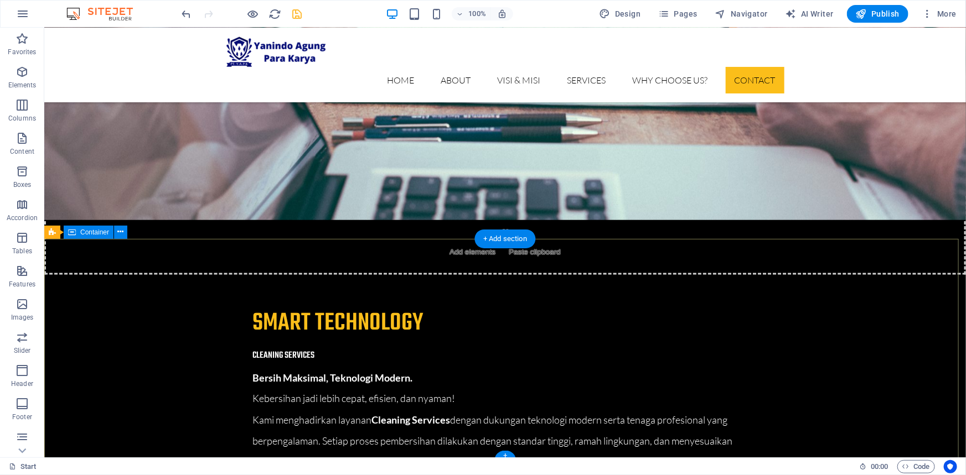
scroll to position [4953, 0]
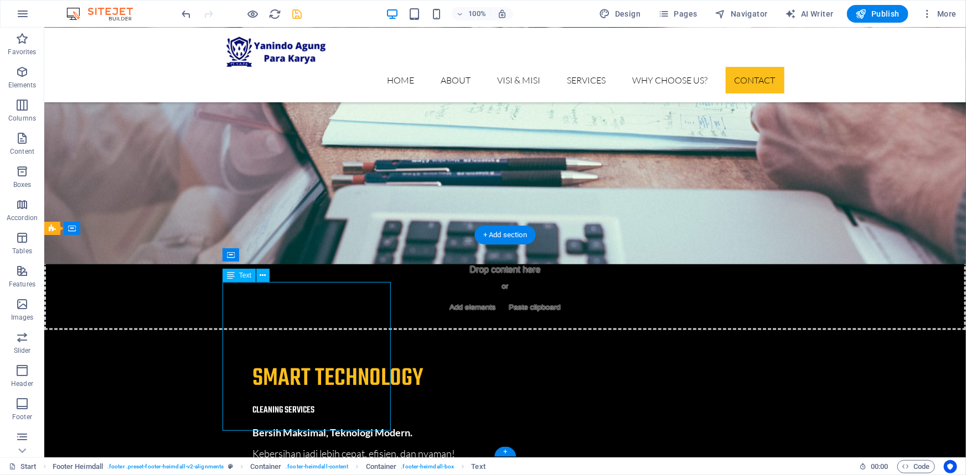
scroll to position [5065, 0]
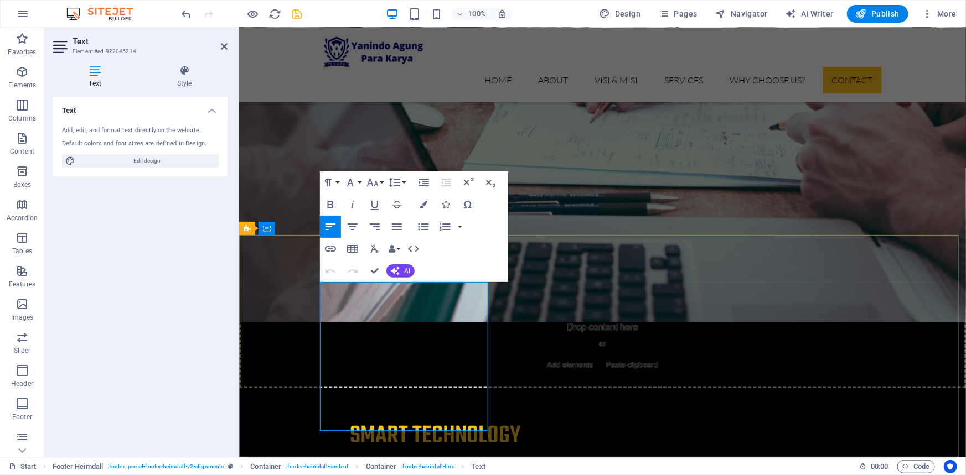
drag, startPoint x: 409, startPoint y: 377, endPoint x: 453, endPoint y: 466, distance: 98.7
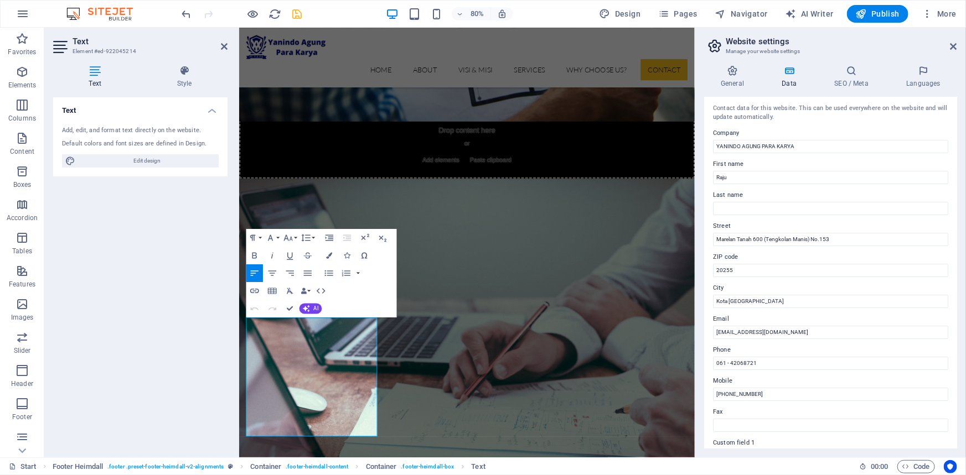
scroll to position [0, 0]
click at [727, 81] on h4 "General" at bounding box center [734, 76] width 61 height 23
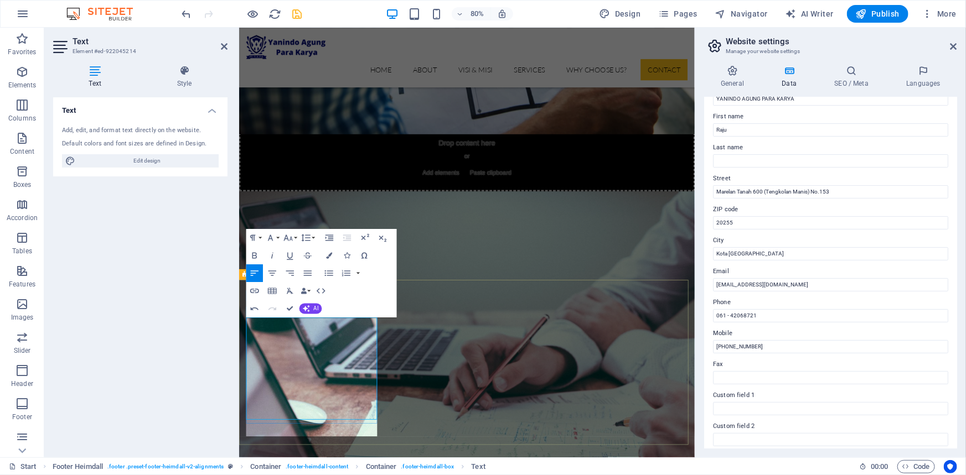
scroll to position [5245, 0]
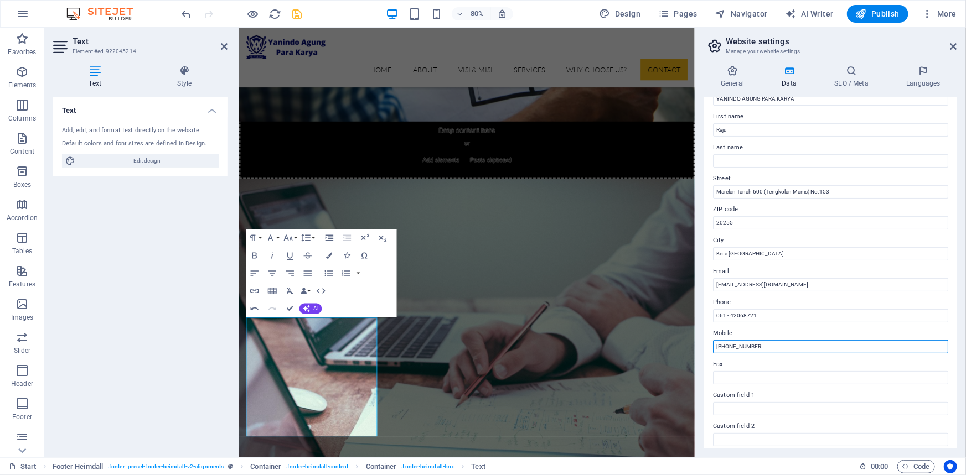
drag, startPoint x: 761, startPoint y: 344, endPoint x: 715, endPoint y: 345, distance: 46.0
click at [715, 345] on input "0812-6632-9999" at bounding box center [830, 346] width 235 height 13
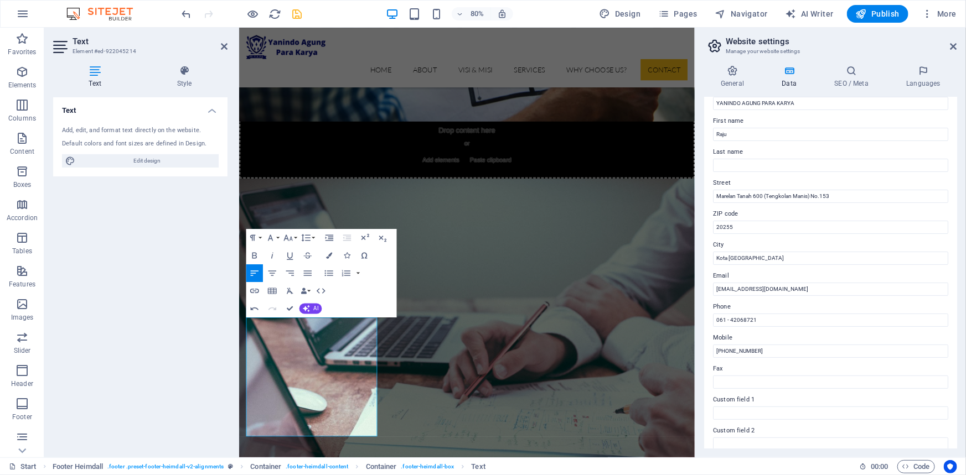
scroll to position [0, 0]
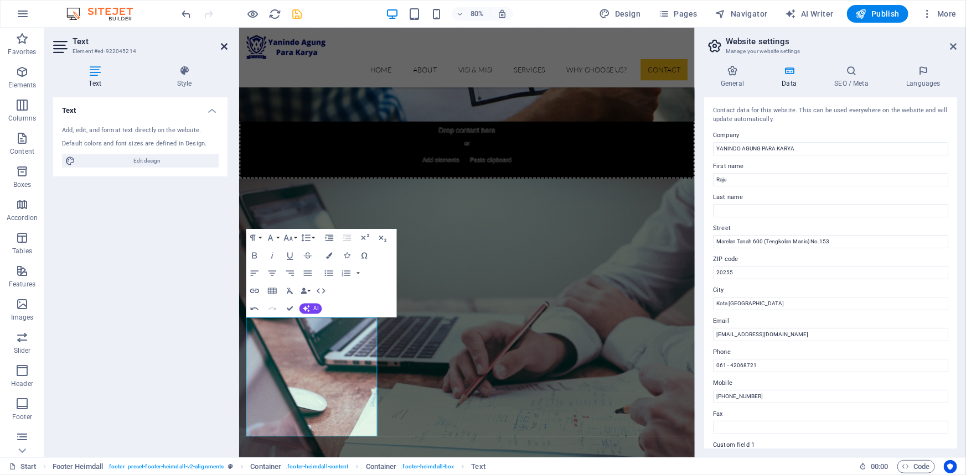
drag, startPoint x: 221, startPoint y: 44, endPoint x: 181, endPoint y: 11, distance: 51.9
click at [221, 44] on icon at bounding box center [224, 46] width 7 height 9
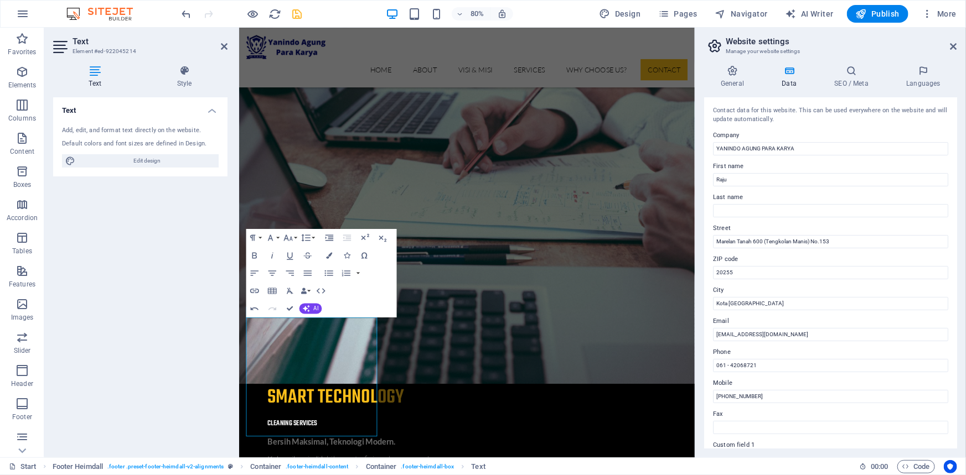
scroll to position [4999, 0]
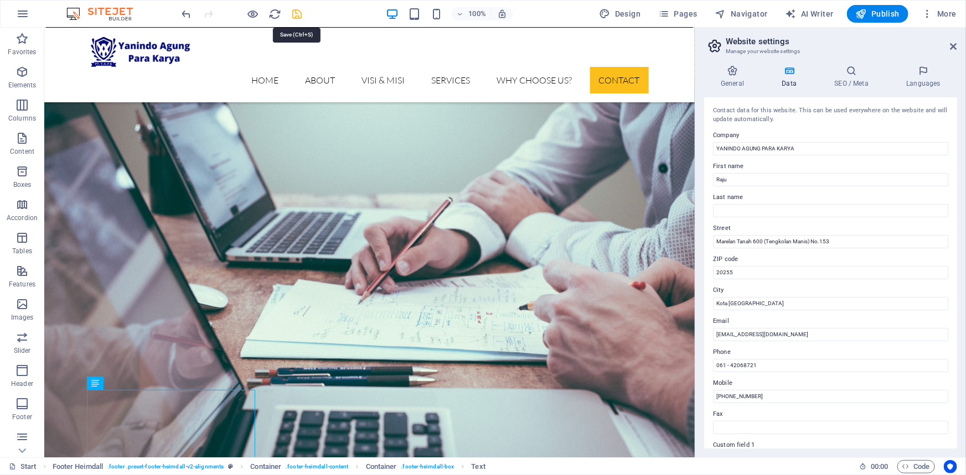
click at [299, 13] on icon "save" at bounding box center [297, 14] width 13 height 13
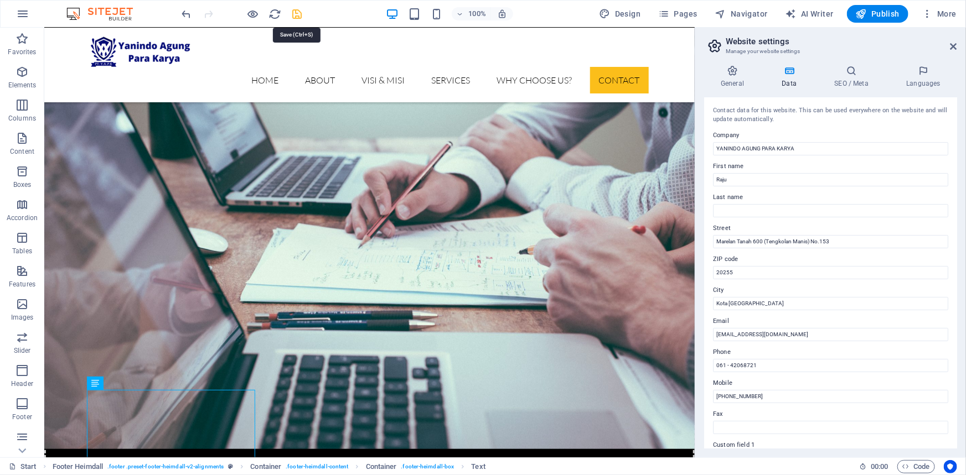
checkbox input "false"
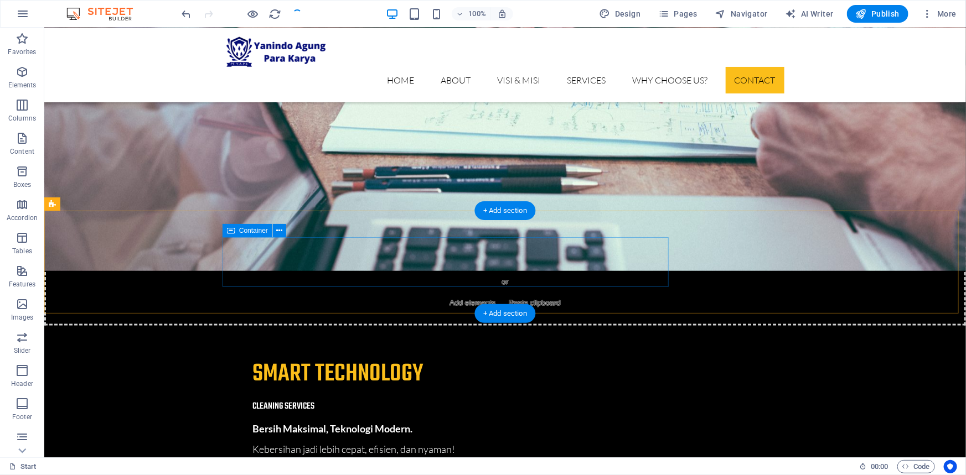
scroll to position [4953, 0]
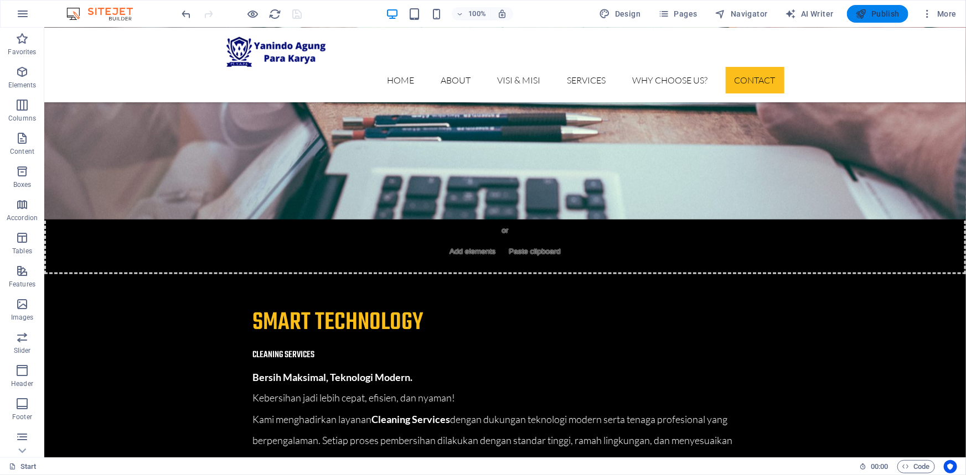
click at [885, 11] on span "Publish" at bounding box center [877, 13] width 44 height 11
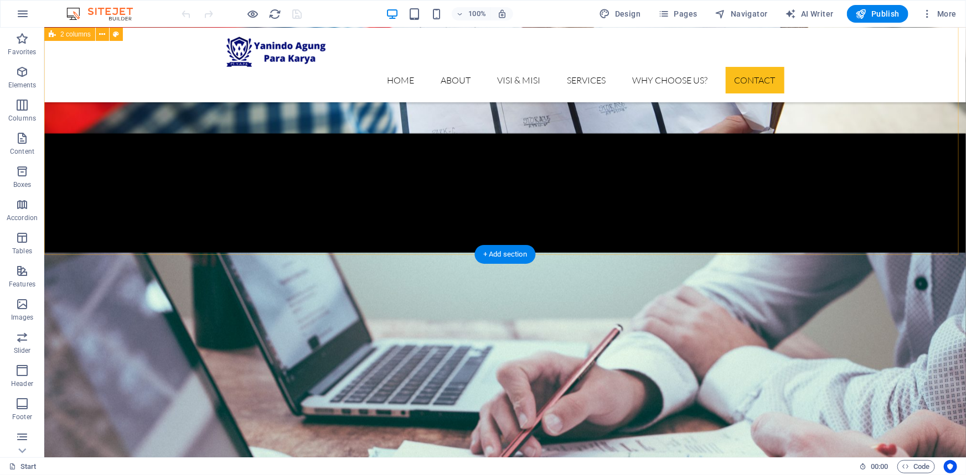
scroll to position [4953, 0]
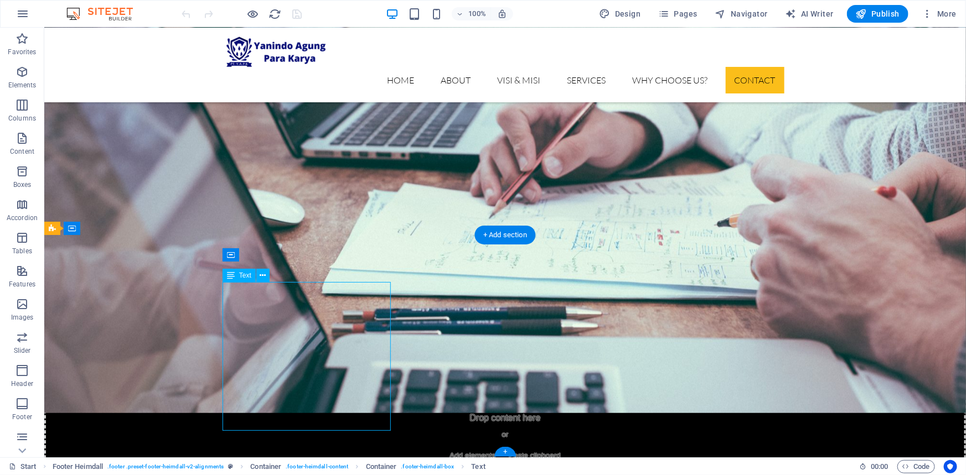
scroll to position [5065, 0]
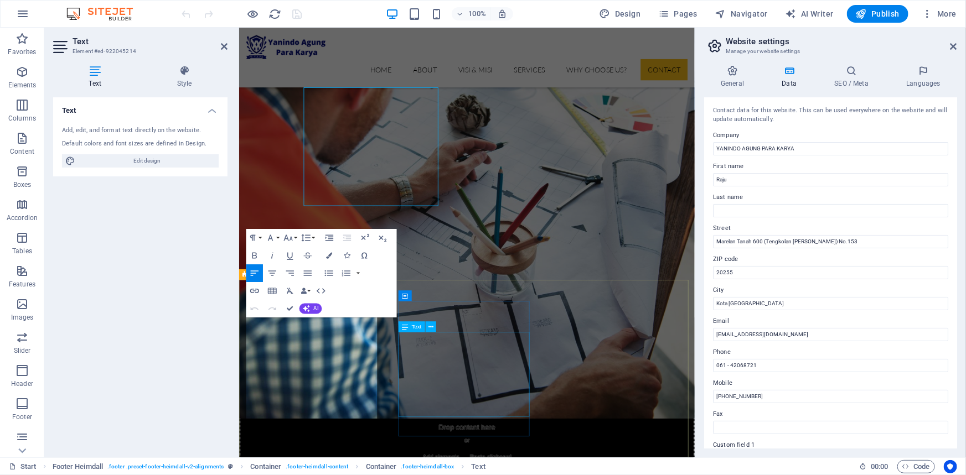
scroll to position [5245, 0]
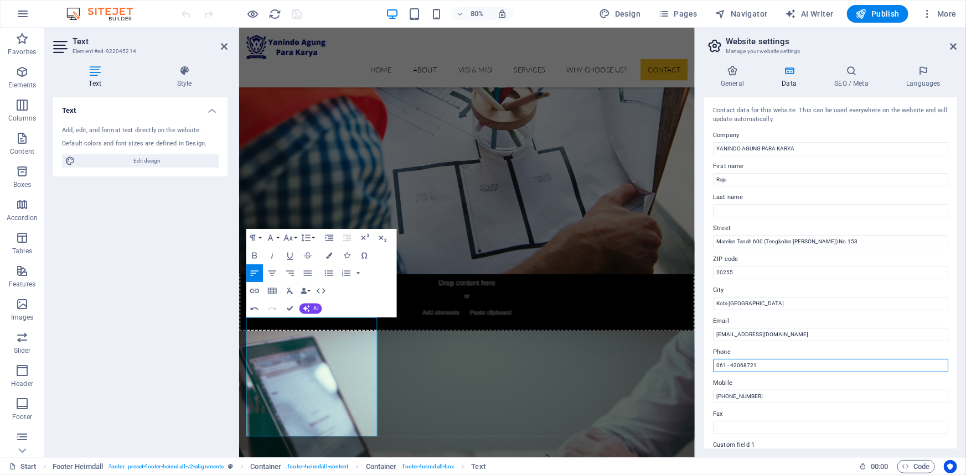
click at [731, 366] on input "061 - 42068721" at bounding box center [830, 365] width 235 height 13
click at [730, 366] on input "061 - 42068721" at bounding box center [830, 365] width 235 height 13
click at [727, 365] on input "061 -42068721" at bounding box center [830, 365] width 235 height 13
click at [740, 365] on input "061-42068721" at bounding box center [830, 365] width 235 height 13
type input "[PHONE_NUMBER]"
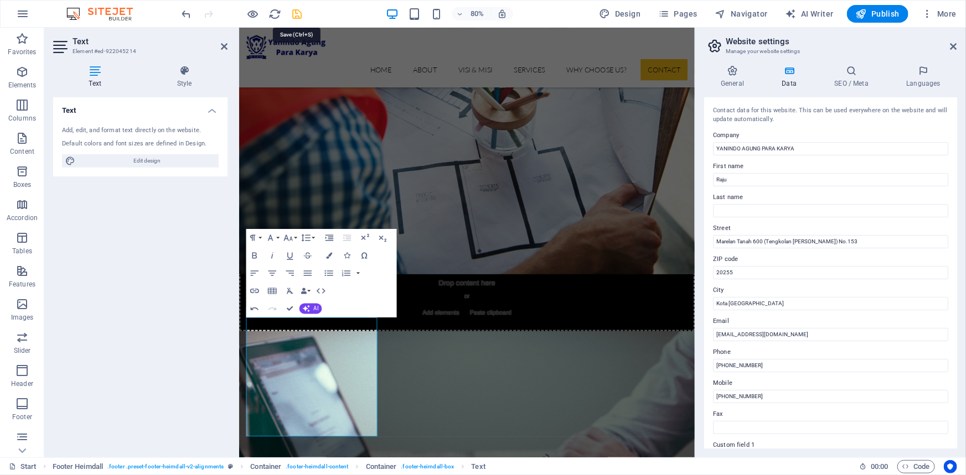
click at [294, 14] on icon "save" at bounding box center [297, 14] width 13 height 13
checkbox input "false"
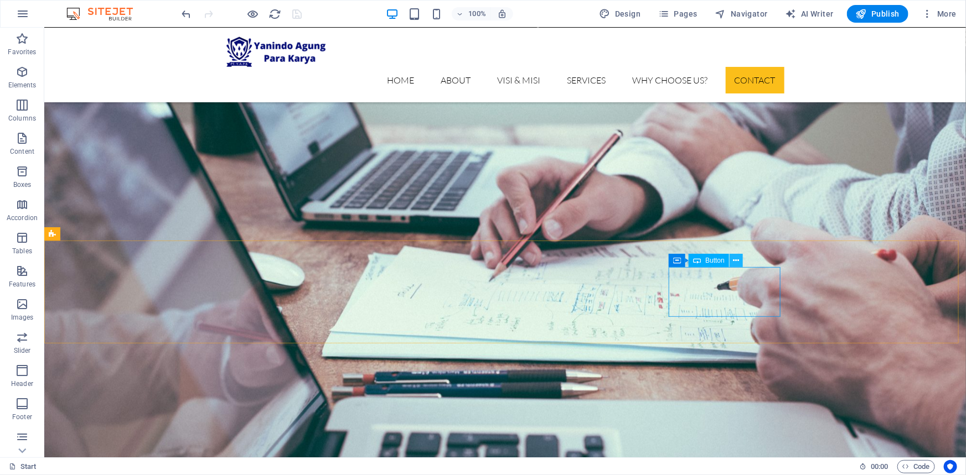
click at [734, 261] on icon at bounding box center [736, 261] width 6 height 12
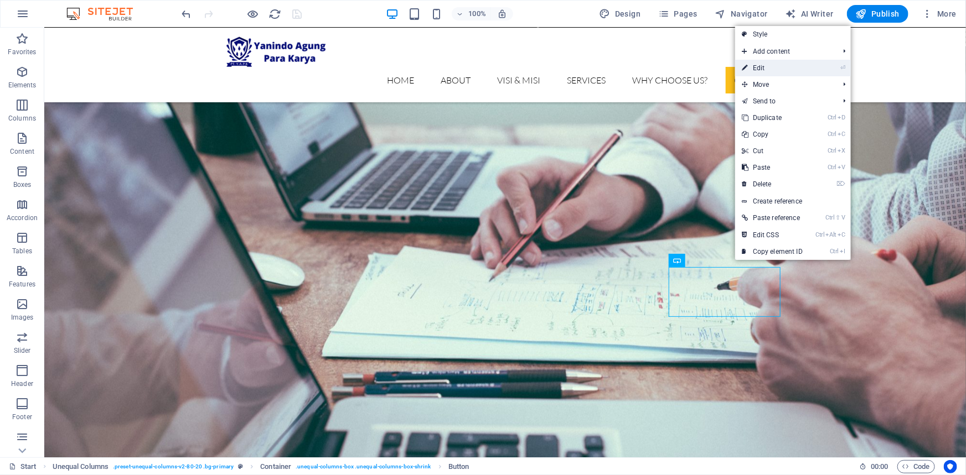
click at [774, 70] on link "⏎ Edit" at bounding box center [772, 68] width 74 height 17
select select "%"
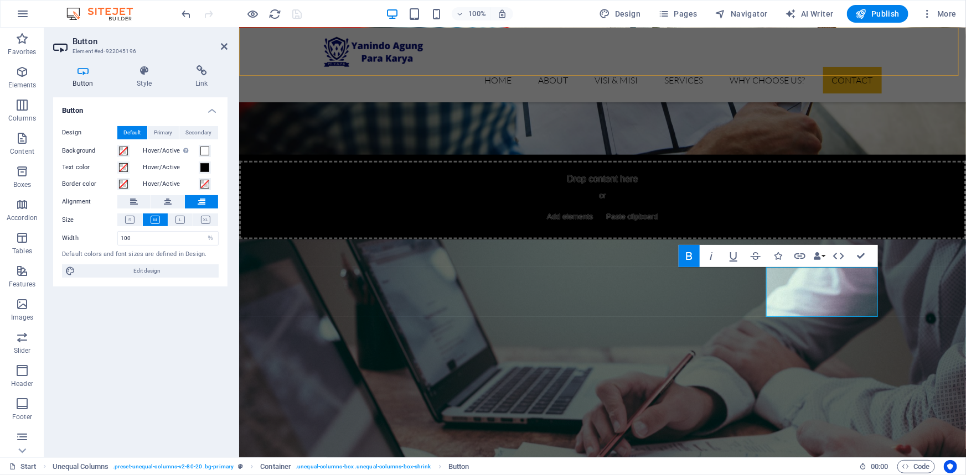
scroll to position [4957, 0]
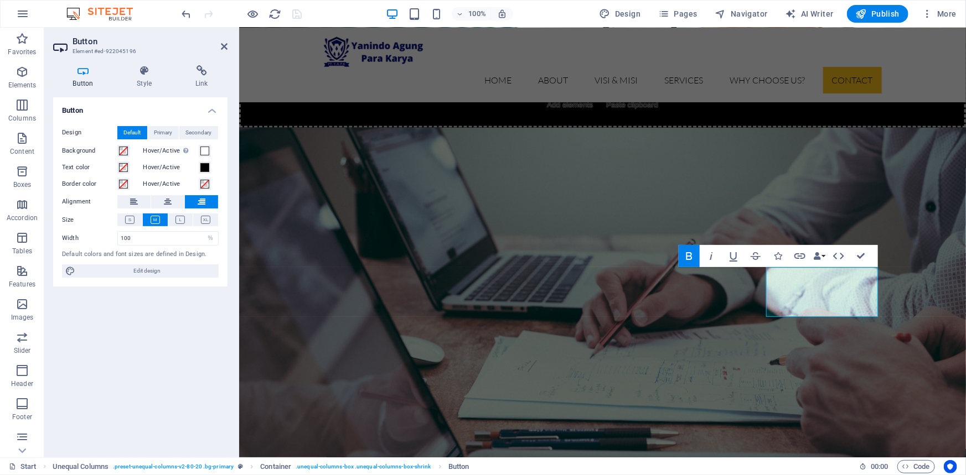
click at [89, 81] on h4 "Button" at bounding box center [85, 76] width 64 height 23
click at [161, 132] on span "Primary" at bounding box center [163, 132] width 18 height 13
click at [198, 132] on span "Secondary" at bounding box center [199, 132] width 26 height 13
click at [137, 79] on h4 "Style" at bounding box center [146, 76] width 59 height 23
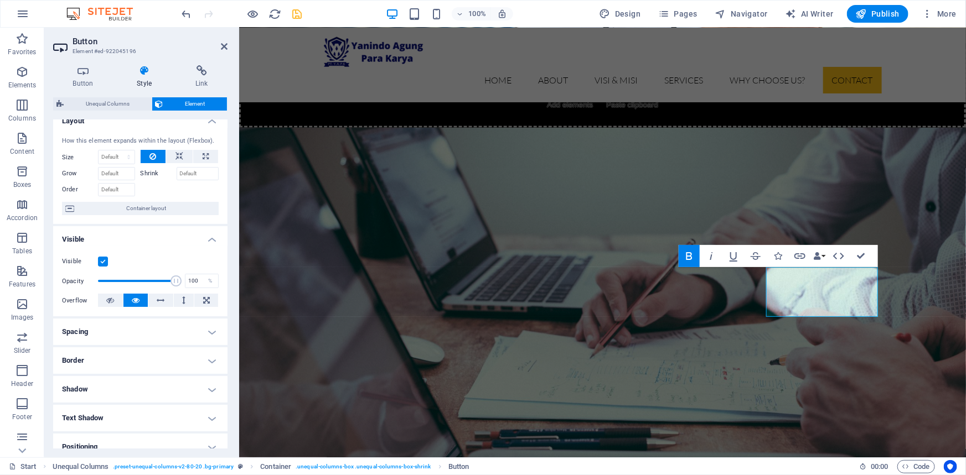
scroll to position [0, 0]
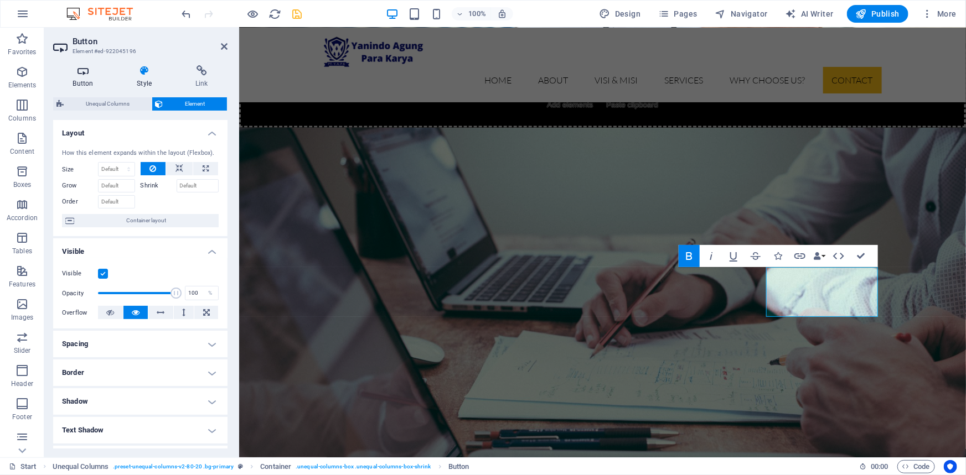
click at [84, 77] on h4 "Button" at bounding box center [85, 76] width 64 height 23
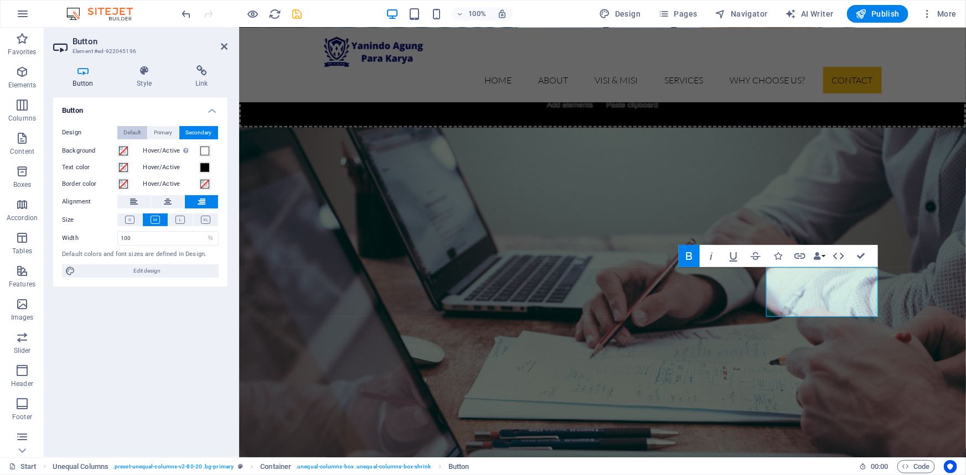
click at [139, 134] on span "Default" at bounding box center [132, 132] width 17 height 13
click at [141, 77] on h4 "Style" at bounding box center [146, 76] width 59 height 23
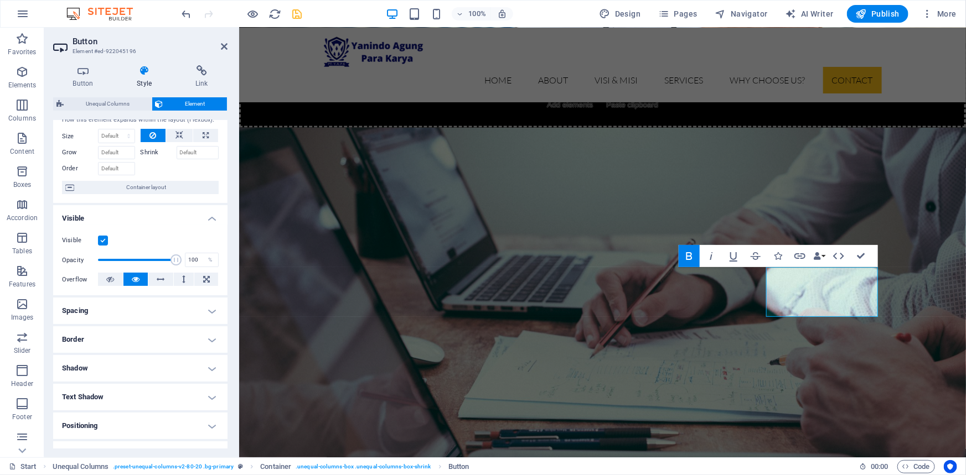
scroll to position [50, 0]
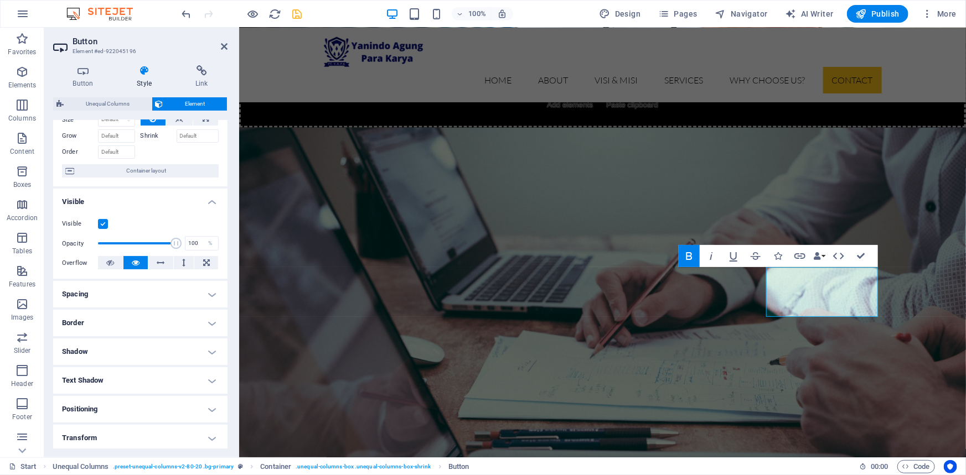
click at [132, 292] on h4 "Spacing" at bounding box center [140, 294] width 174 height 27
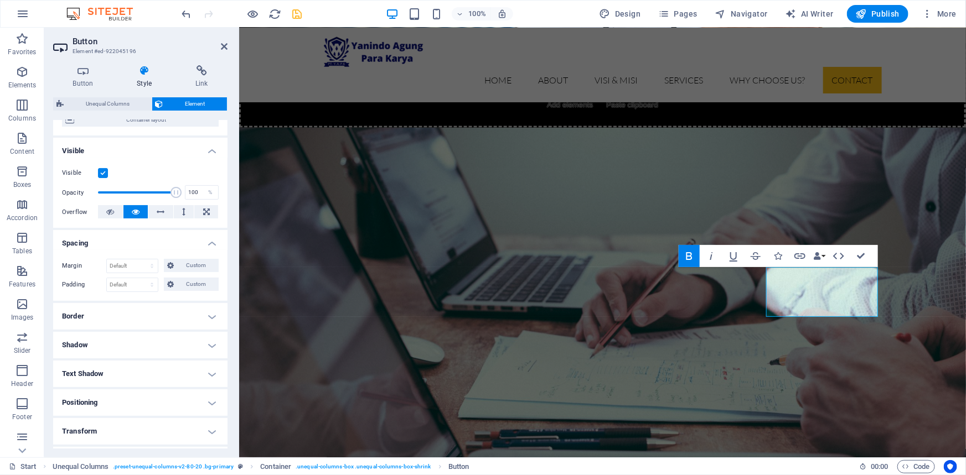
scroll to position [183, 0]
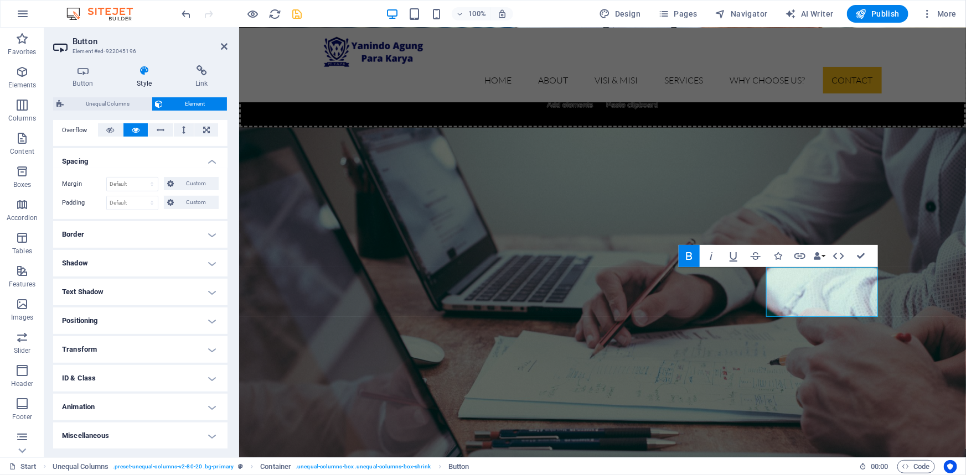
click at [138, 227] on h4 "Border" at bounding box center [140, 234] width 174 height 27
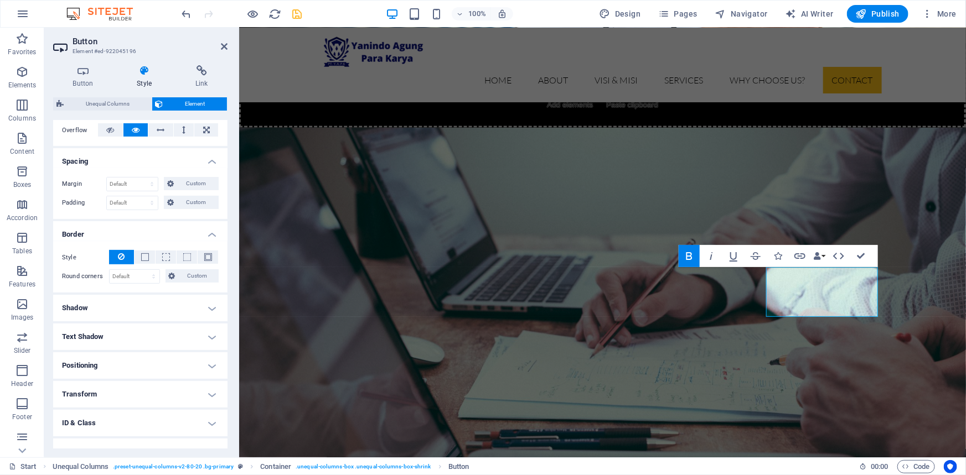
click at [144, 332] on h4 "Text Shadow" at bounding box center [140, 337] width 174 height 27
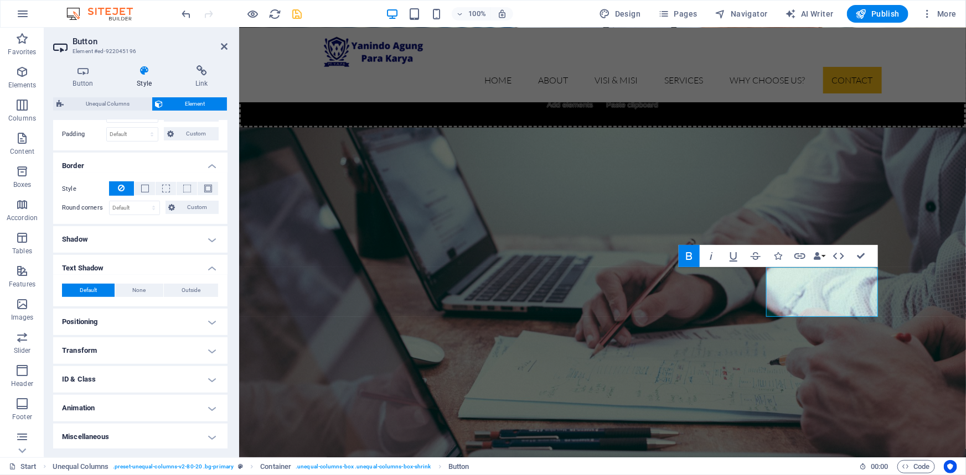
scroll to position [252, 0]
click at [161, 313] on h4 "Positioning" at bounding box center [140, 321] width 174 height 27
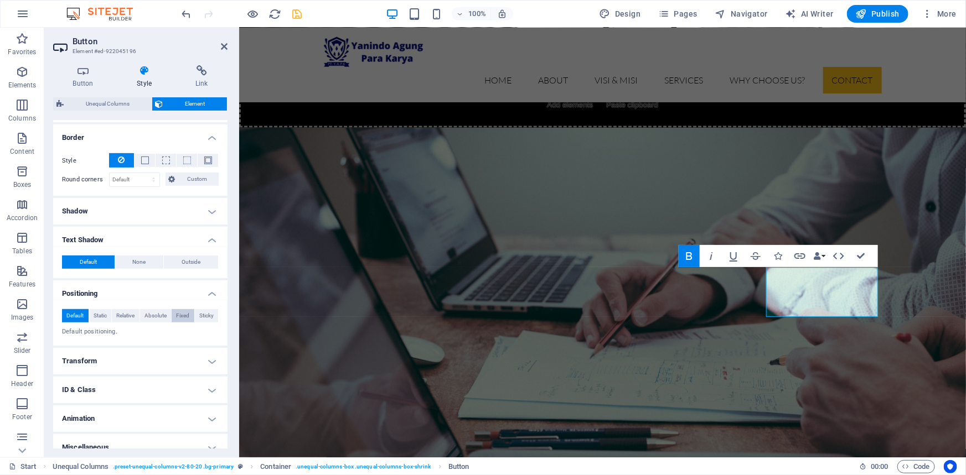
scroll to position [290, 0]
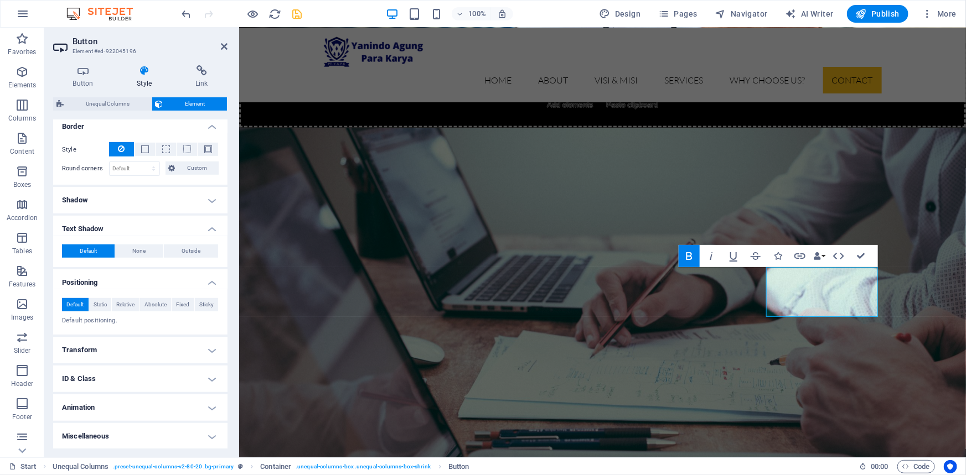
click at [163, 344] on h4 "Transform" at bounding box center [140, 350] width 174 height 27
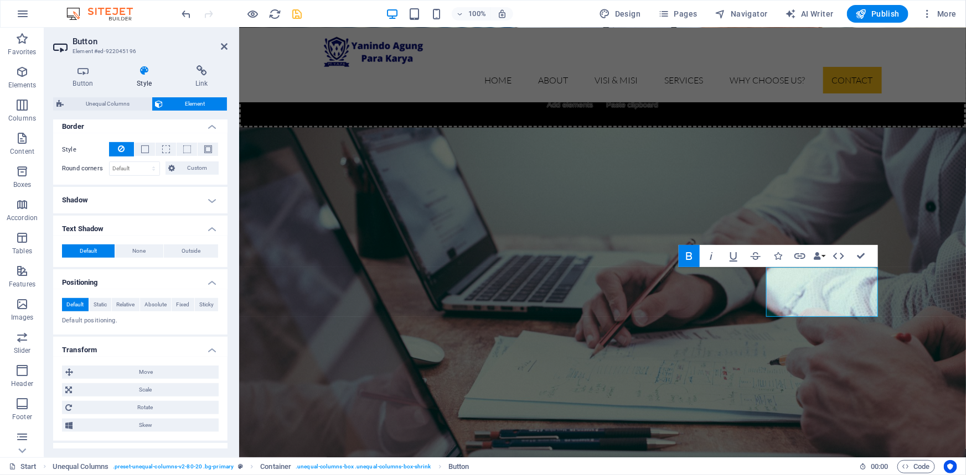
scroll to position [368, 0]
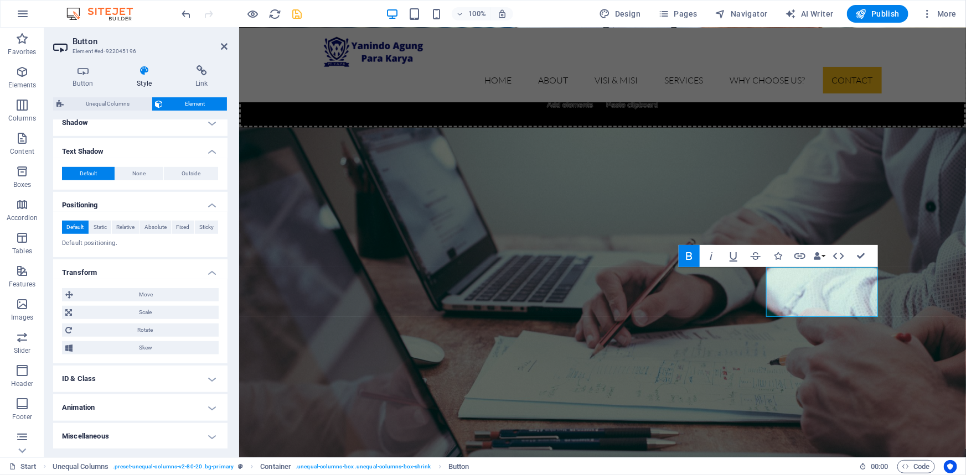
click at [150, 408] on h4 "Animation" at bounding box center [140, 408] width 174 height 27
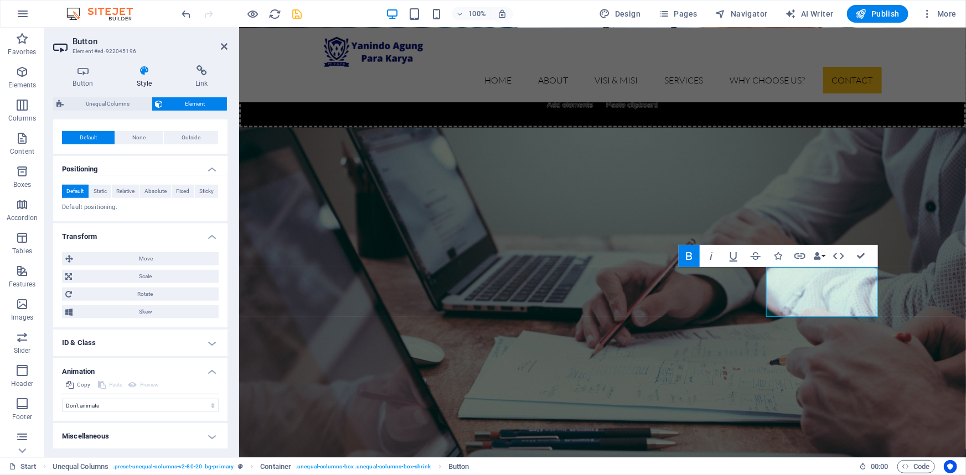
click at [147, 429] on h4 "Miscellaneous" at bounding box center [140, 436] width 174 height 27
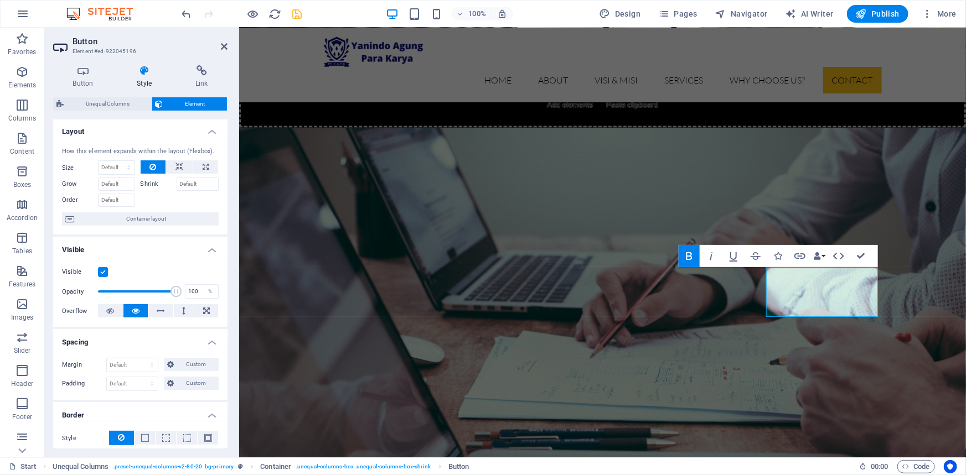
scroll to position [0, 0]
click at [81, 80] on h4 "Button" at bounding box center [85, 76] width 64 height 23
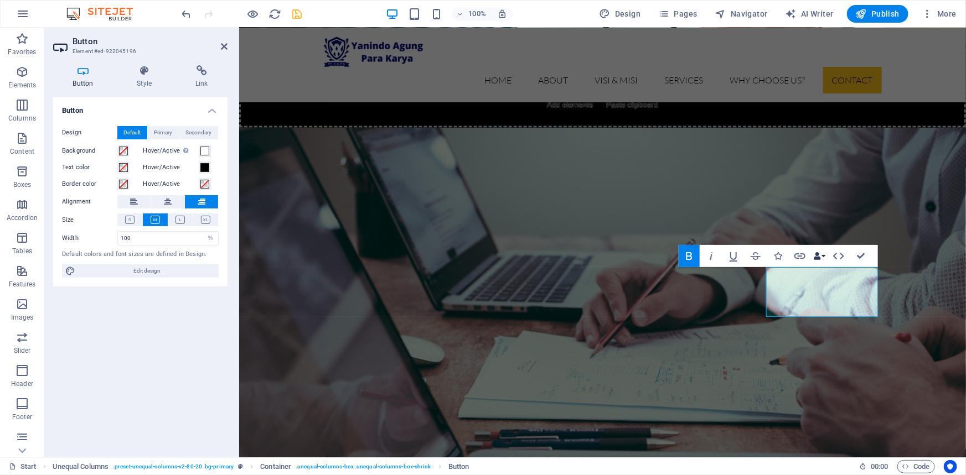
click at [825, 257] on button "Data Bindings" at bounding box center [818, 256] width 15 height 22
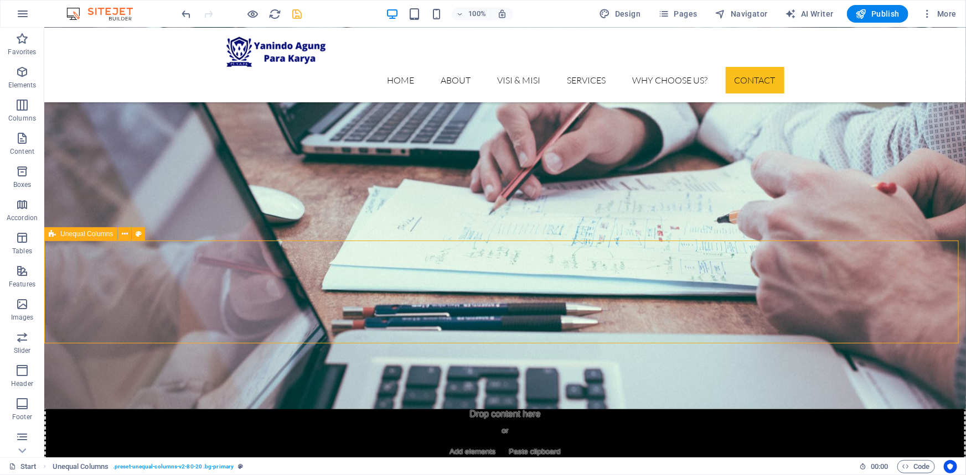
scroll to position [4845, 0]
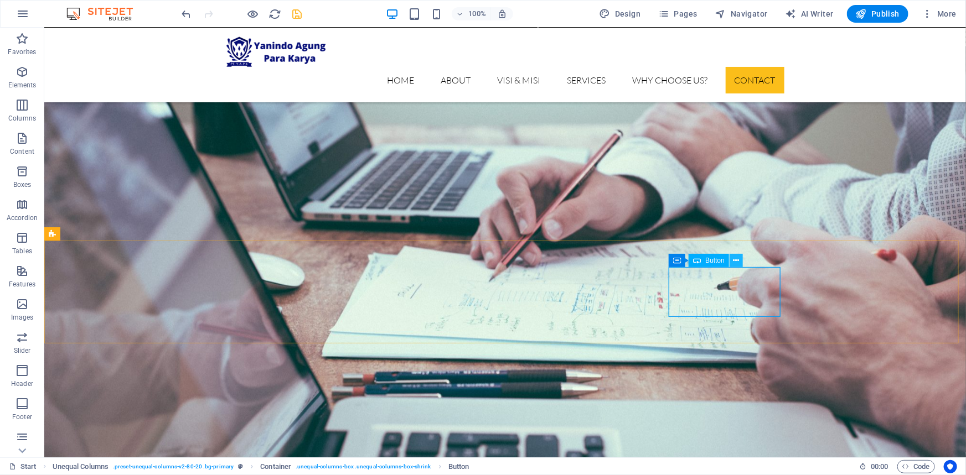
click at [736, 261] on icon at bounding box center [736, 261] width 6 height 12
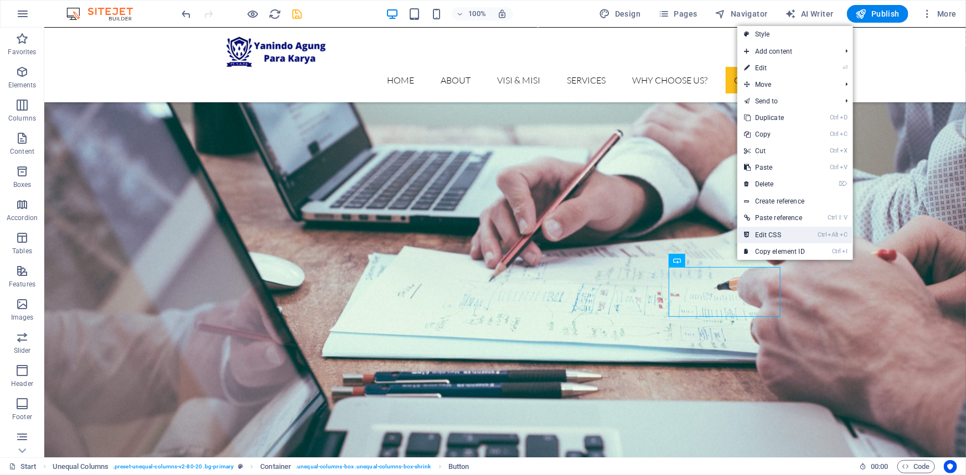
click at [775, 236] on link "Ctrl Alt C Edit CSS" at bounding box center [774, 235] width 74 height 17
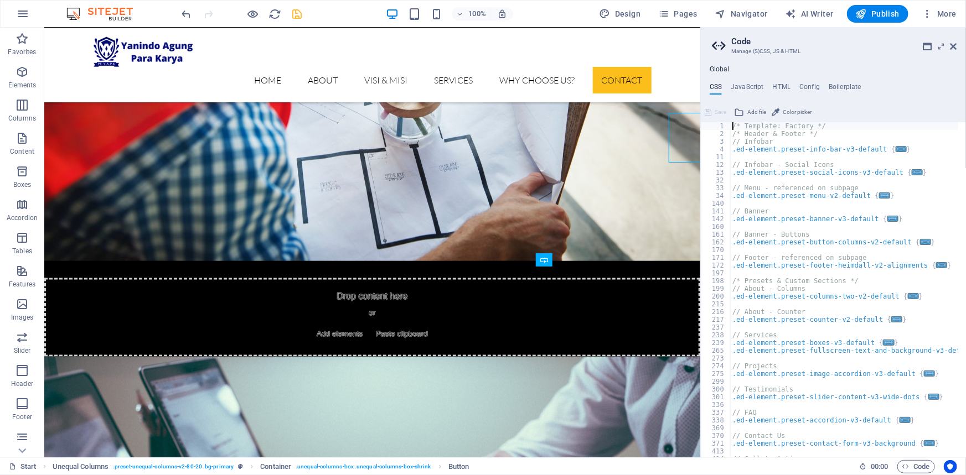
scroll to position [4999, 0]
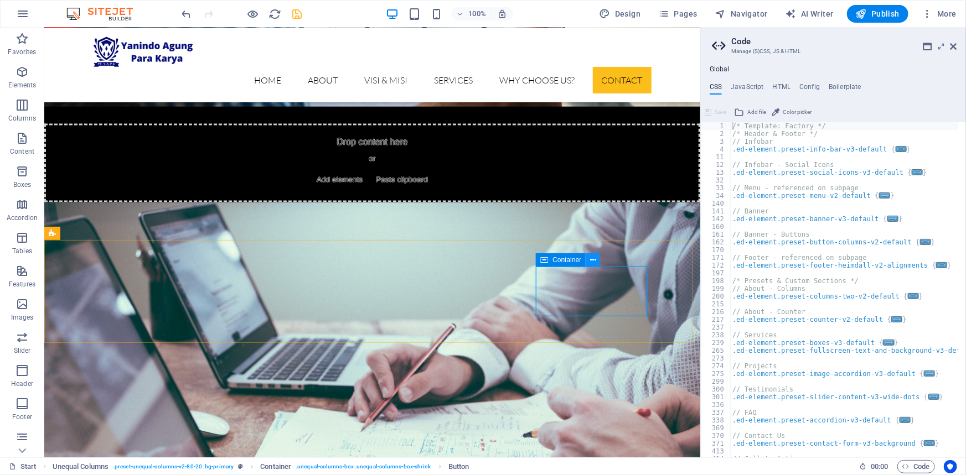
click at [591, 260] on icon at bounding box center [593, 261] width 6 height 12
click at [907, 96] on div "CSS JavaScript HTML Config Boilerplate /* Template: Factory */ 1 2 3 4 11 12 13…" at bounding box center [833, 270] width 265 height 375
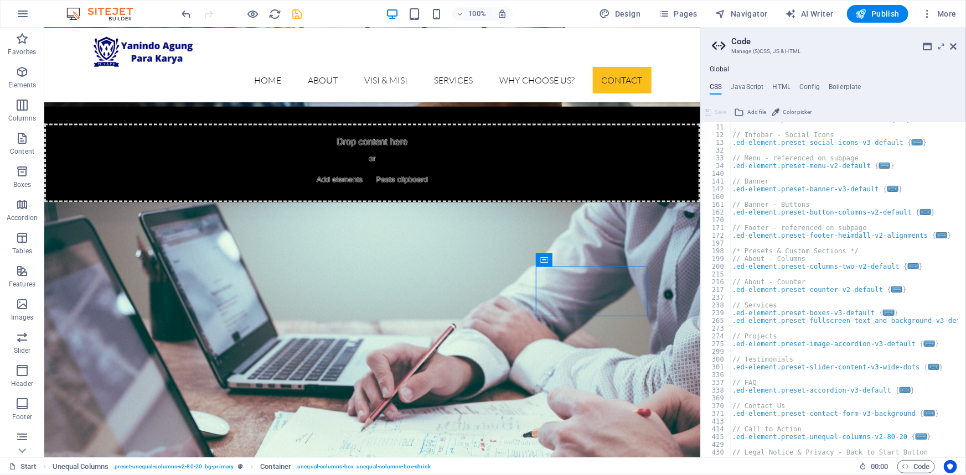
scroll to position [51, 0]
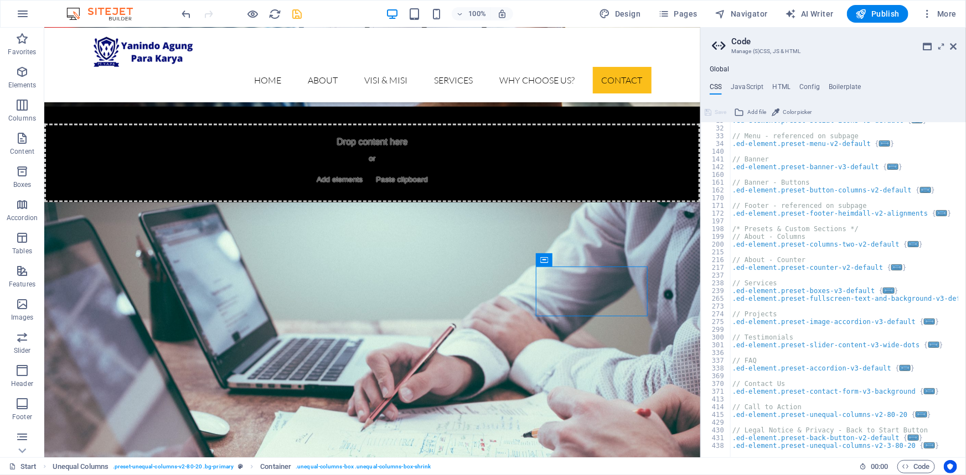
type textarea ".ed-element.preset-button-columns-v2-default {"
click at [859, 190] on div ".ed-element.preset-social-icons-v3-default { ... } // Menu - referenced on subp…" at bounding box center [848, 288] width 236 height 343
click at [920, 189] on span "..." at bounding box center [925, 190] width 11 height 6
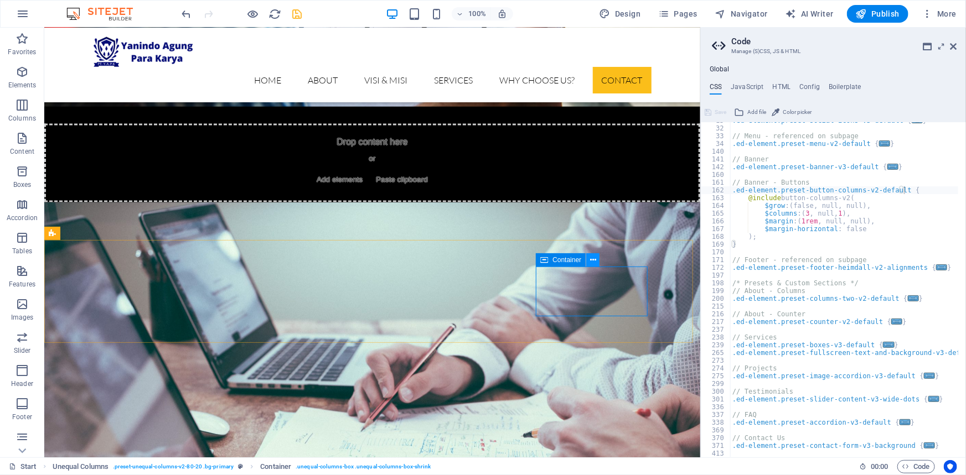
click at [593, 260] on icon at bounding box center [593, 261] width 6 height 12
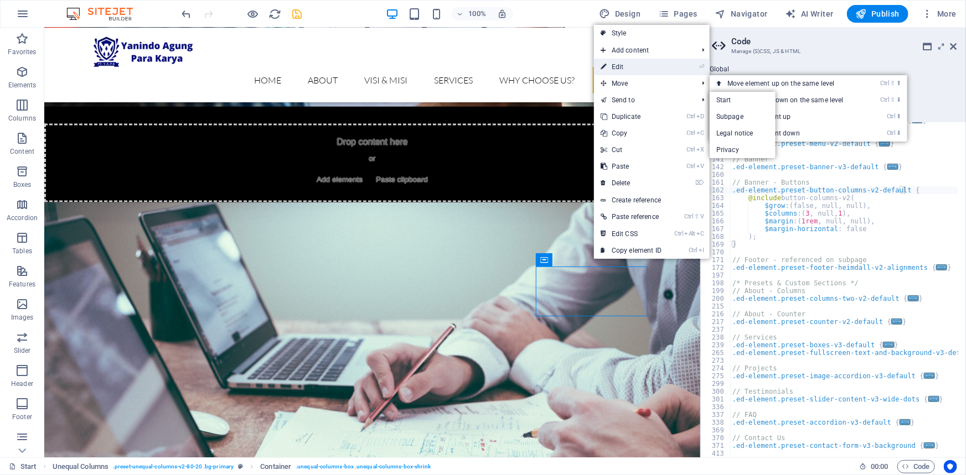
click at [625, 68] on link "⏎ Edit" at bounding box center [631, 67] width 74 height 17
select select "px"
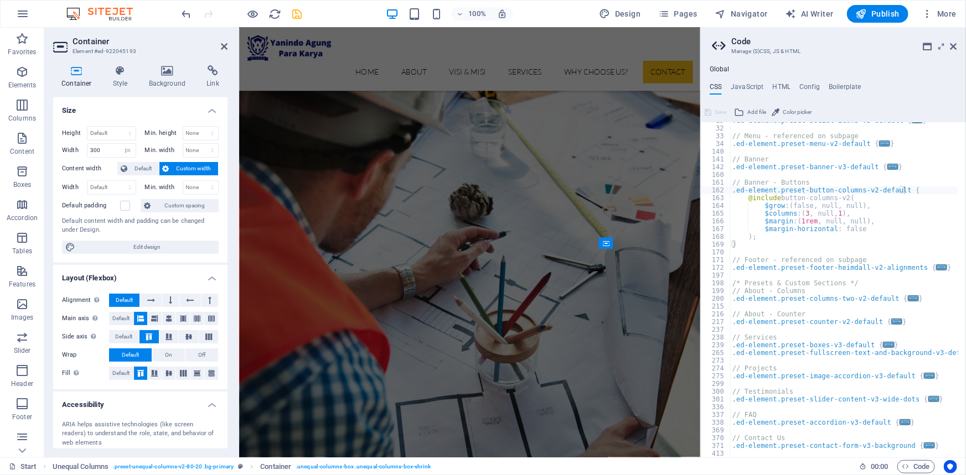
scroll to position [5351, 0]
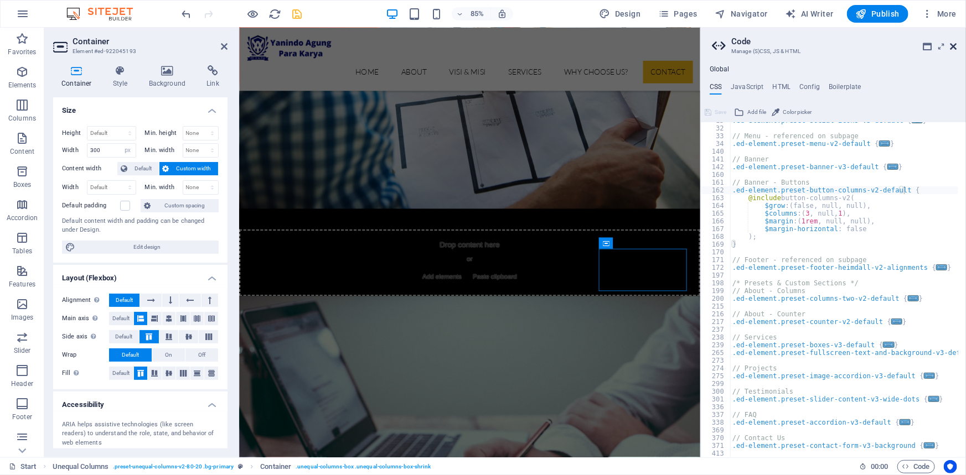
click at [953, 48] on icon at bounding box center [953, 46] width 7 height 9
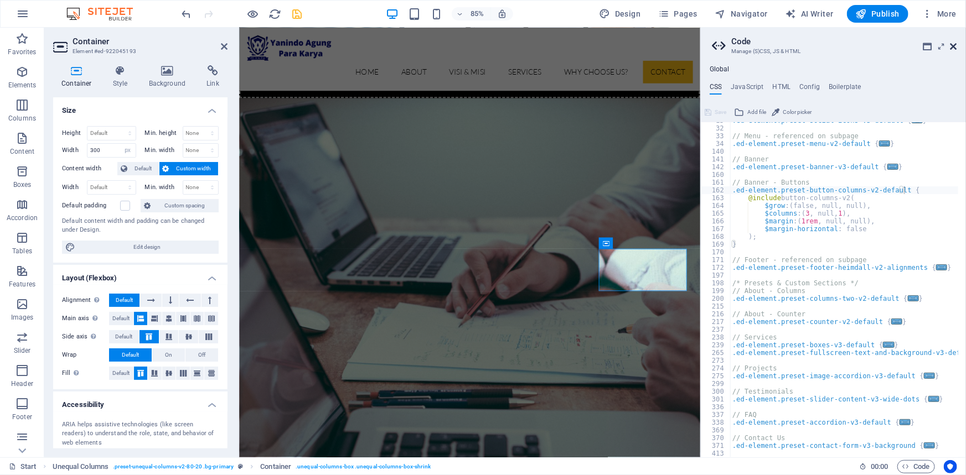
scroll to position [4957, 0]
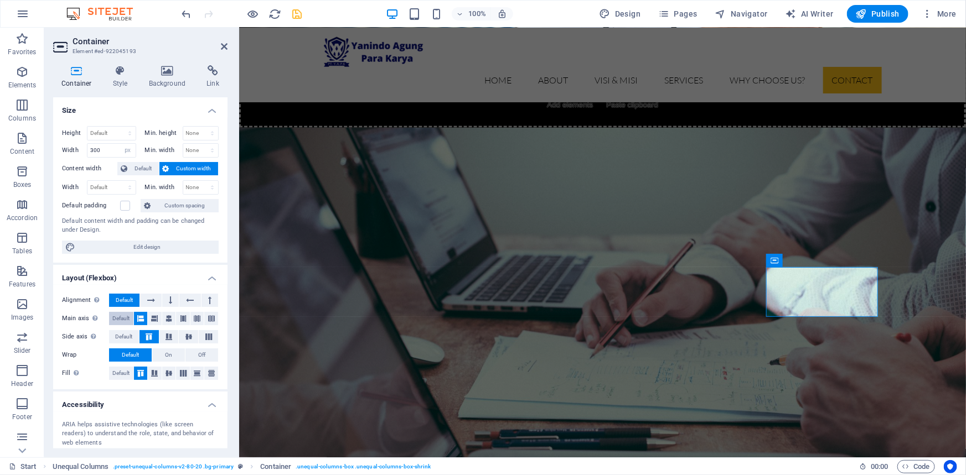
click at [113, 316] on span "Default" at bounding box center [120, 318] width 17 height 13
click at [113, 334] on button "Default" at bounding box center [124, 336] width 30 height 13
click at [824, 260] on icon at bounding box center [823, 261] width 6 height 12
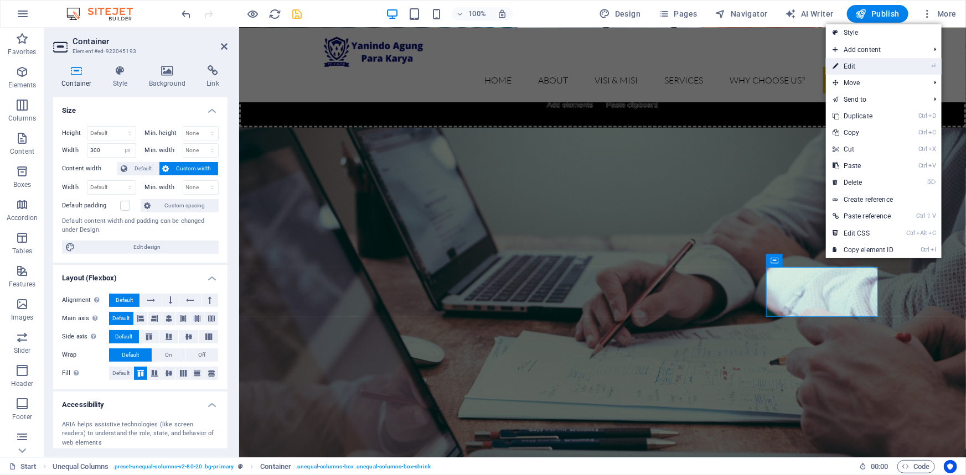
click at [852, 64] on link "⏎ Edit" at bounding box center [863, 66] width 74 height 17
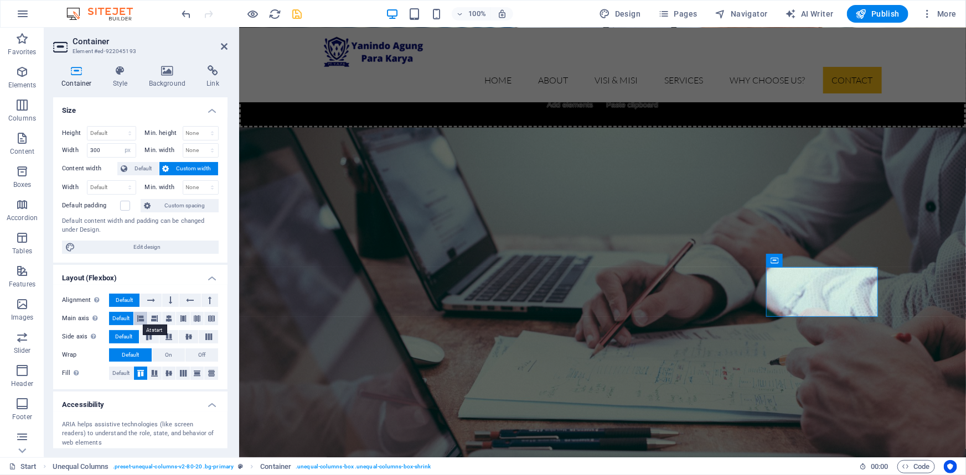
click at [137, 318] on icon at bounding box center [140, 318] width 7 height 13
click at [144, 338] on icon at bounding box center [148, 337] width 13 height 7
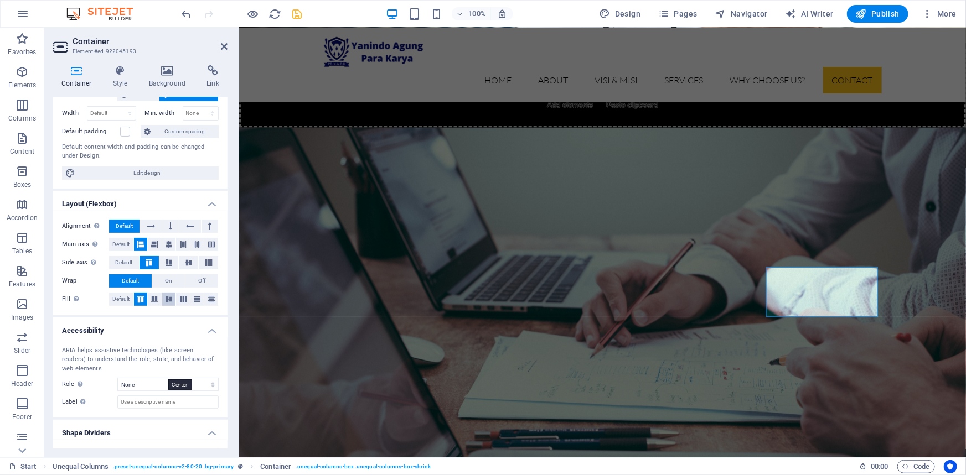
scroll to position [96, 0]
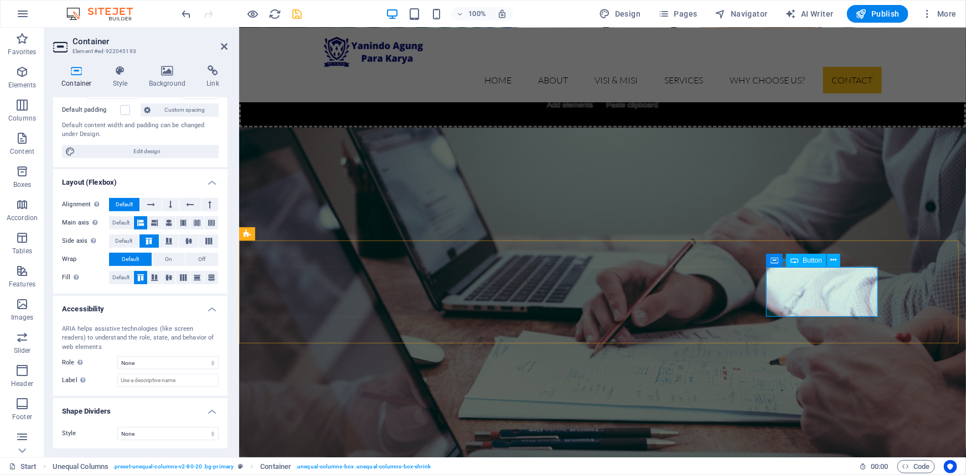
select select "%"
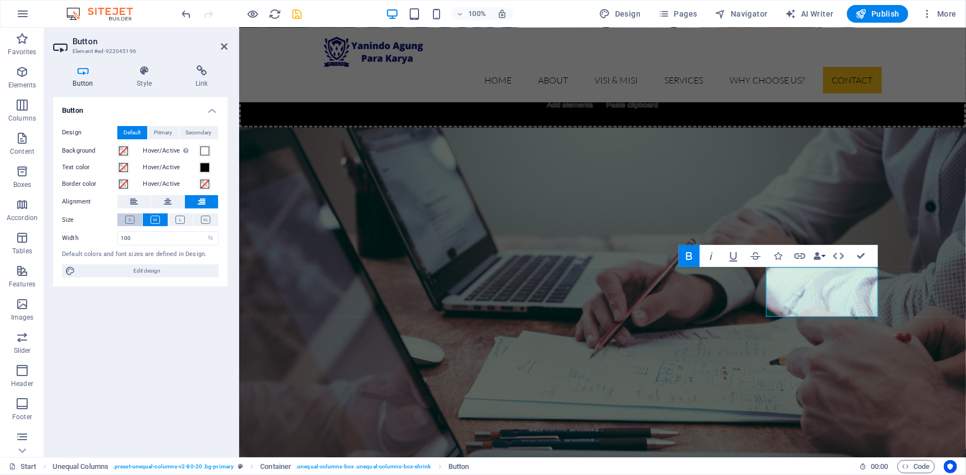
click at [127, 221] on icon at bounding box center [129, 220] width 9 height 8
click at [201, 217] on icon at bounding box center [205, 220] width 9 height 8
click at [181, 217] on icon at bounding box center [179, 220] width 9 height 8
click at [148, 218] on button at bounding box center [155, 220] width 25 height 13
click at [133, 219] on icon at bounding box center [129, 220] width 9 height 8
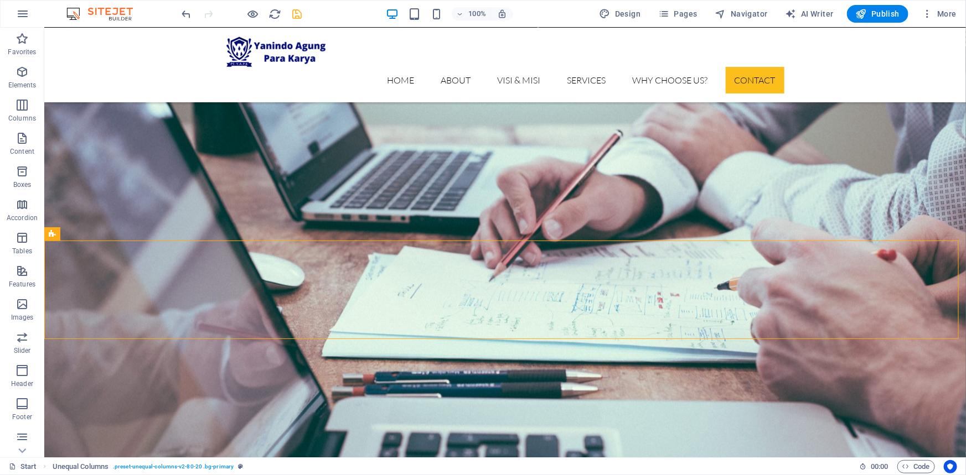
click at [296, 16] on icon "save" at bounding box center [297, 14] width 13 height 13
checkbox input "false"
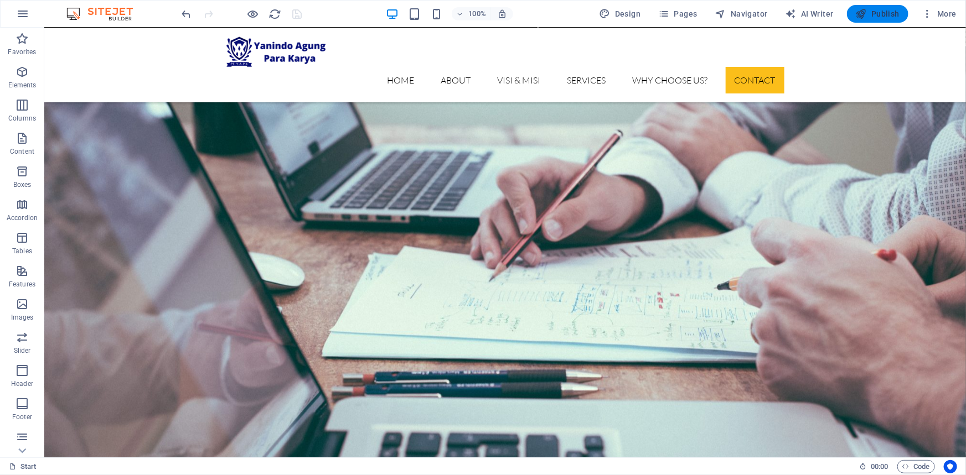
click at [871, 14] on span "Publish" at bounding box center [877, 13] width 44 height 11
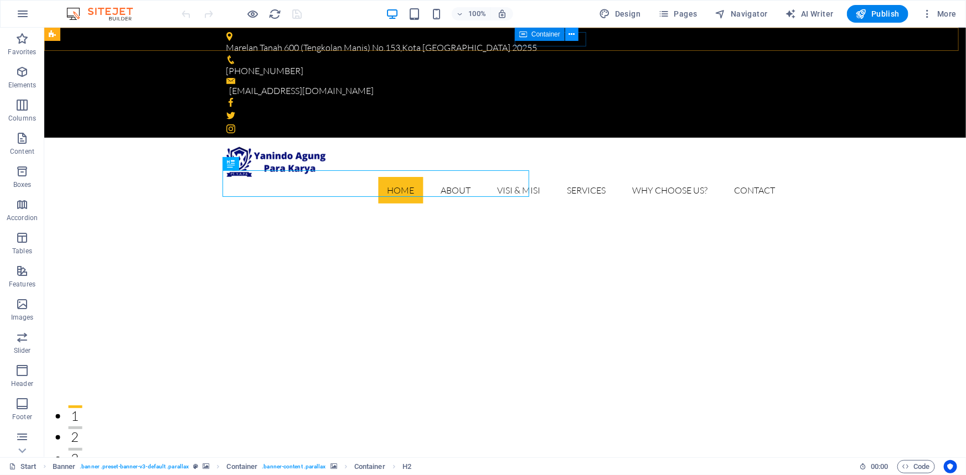
click at [571, 34] on icon at bounding box center [572, 35] width 6 height 12
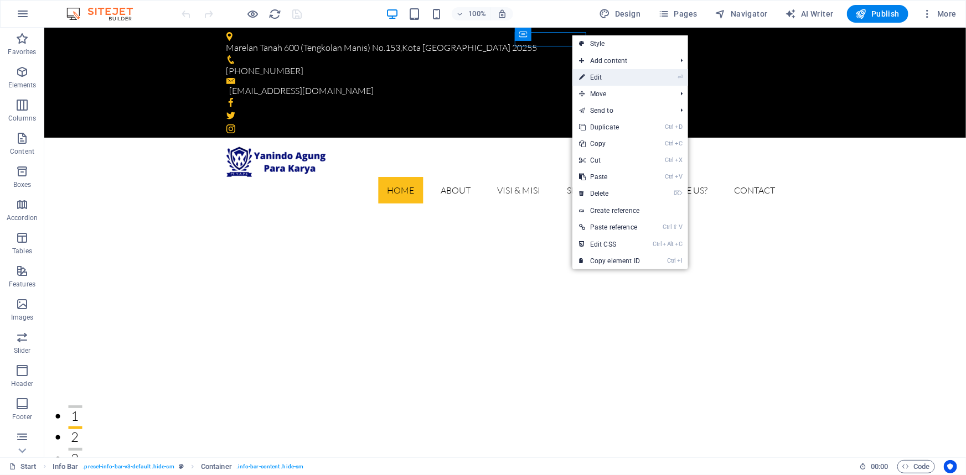
click at [650, 77] on li "⏎ Edit" at bounding box center [630, 77] width 116 height 17
drag, startPoint x: 600, startPoint y: 77, endPoint x: 340, endPoint y: 38, distance: 263.5
click at [600, 77] on link "⏎ Edit" at bounding box center [609, 77] width 74 height 17
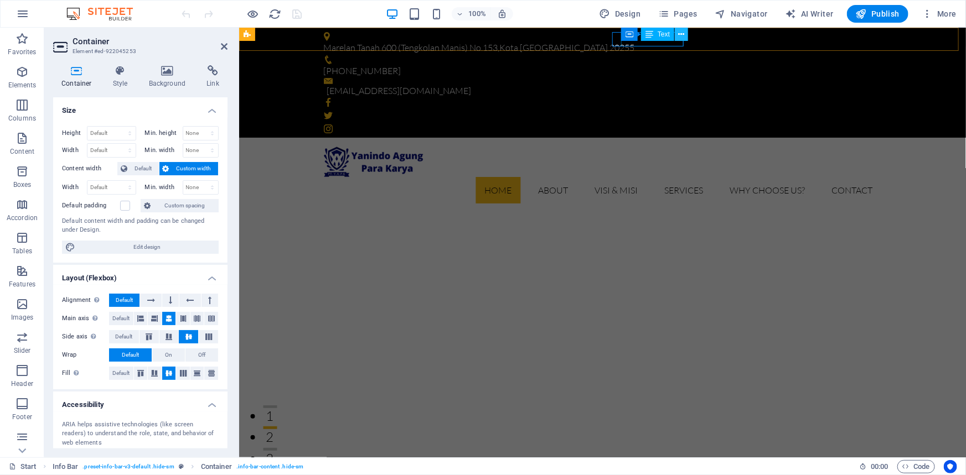
click at [678, 37] on icon at bounding box center [681, 35] width 6 height 12
click at [620, 33] on icon at bounding box center [620, 34] width 8 height 13
click at [664, 34] on button at bounding box center [668, 34] width 13 height 13
click at [645, 41] on div "Container Text" at bounding box center [658, 35] width 74 height 14
click at [636, 64] on div "[PHONE_NUMBER]" at bounding box center [597, 71] width 549 height 14
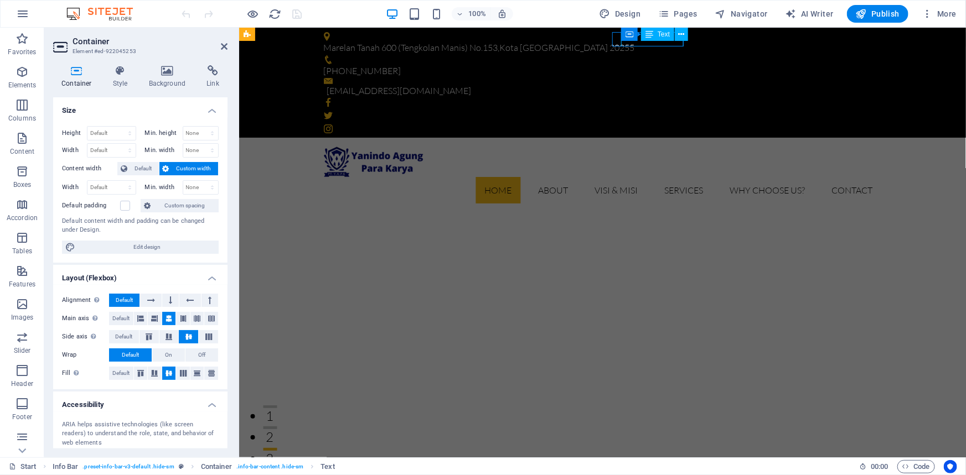
click at [636, 64] on div "[PHONE_NUMBER]" at bounding box center [597, 71] width 549 height 14
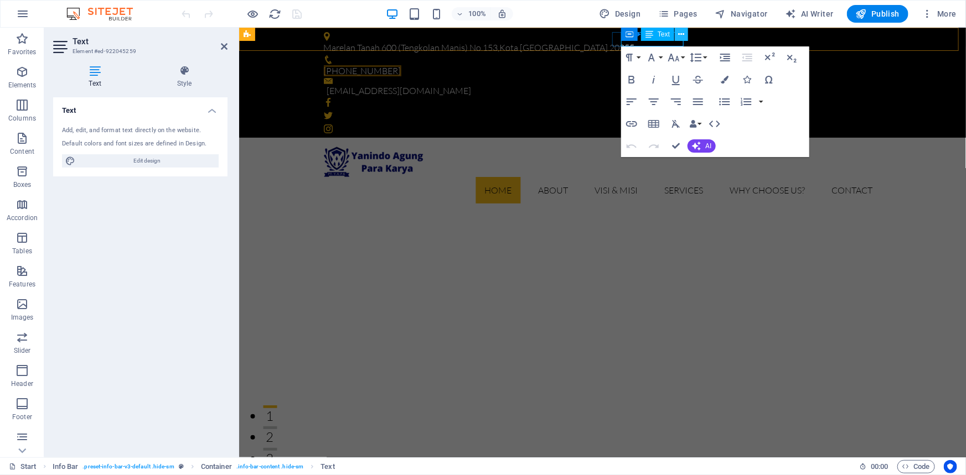
click at [683, 35] on icon at bounding box center [681, 35] width 6 height 12
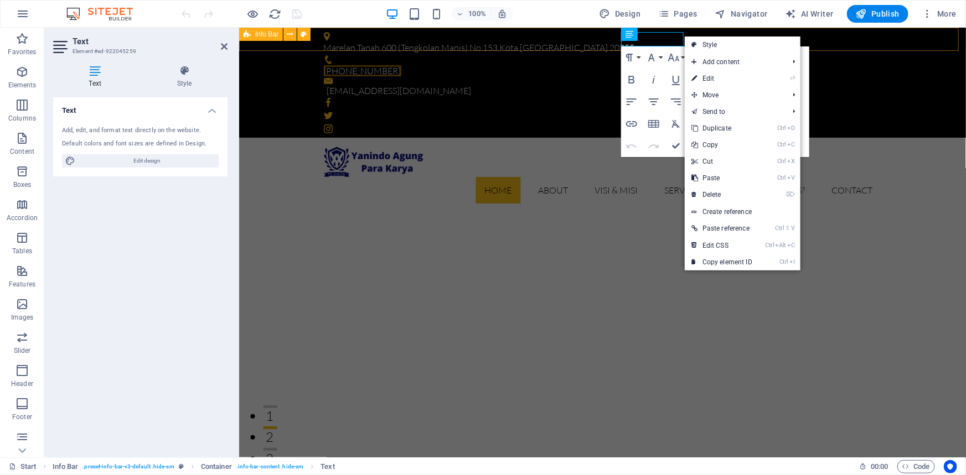
click at [703, 31] on div "[GEOGRAPHIC_DATA]) [GEOGRAPHIC_DATA]-4206-8721 [EMAIL_ADDRESS][DOMAIN_NAME]" at bounding box center [601, 82] width 727 height 110
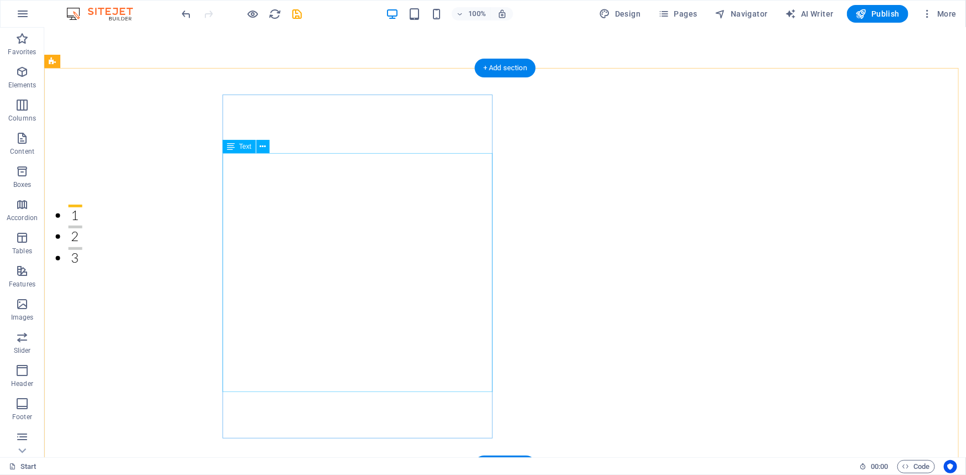
scroll to position [503, 0]
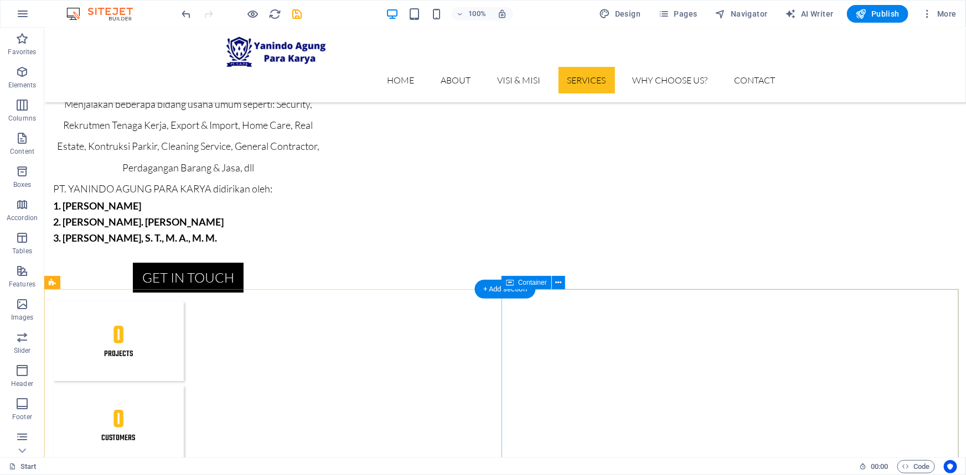
scroll to position [1710, 0]
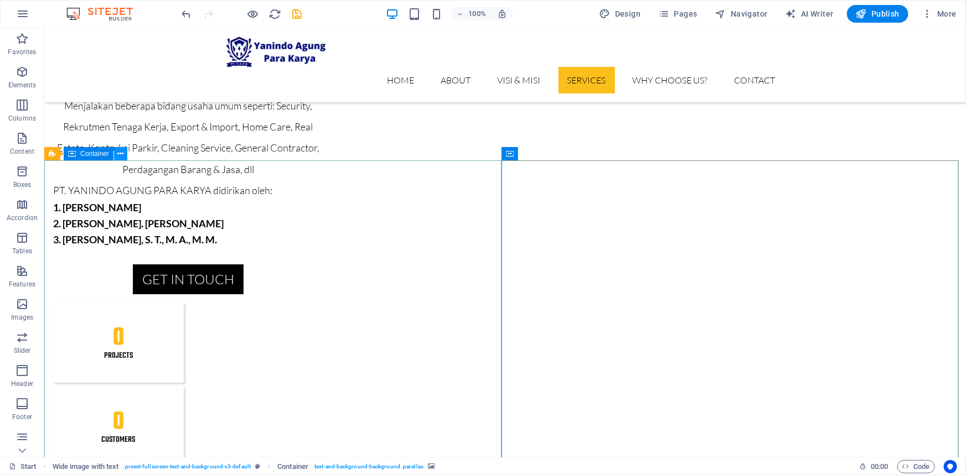
click at [119, 155] on icon at bounding box center [121, 154] width 6 height 12
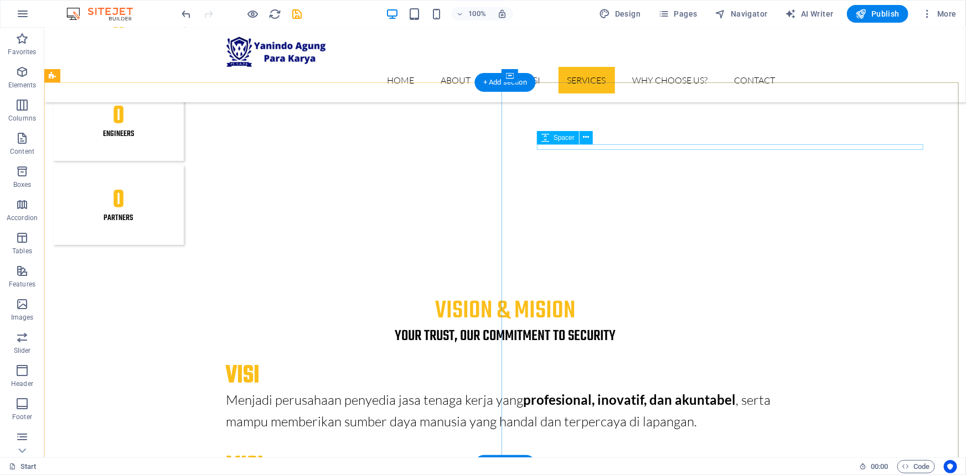
scroll to position [2182, 0]
